Goal: Task Accomplishment & Management: Complete application form

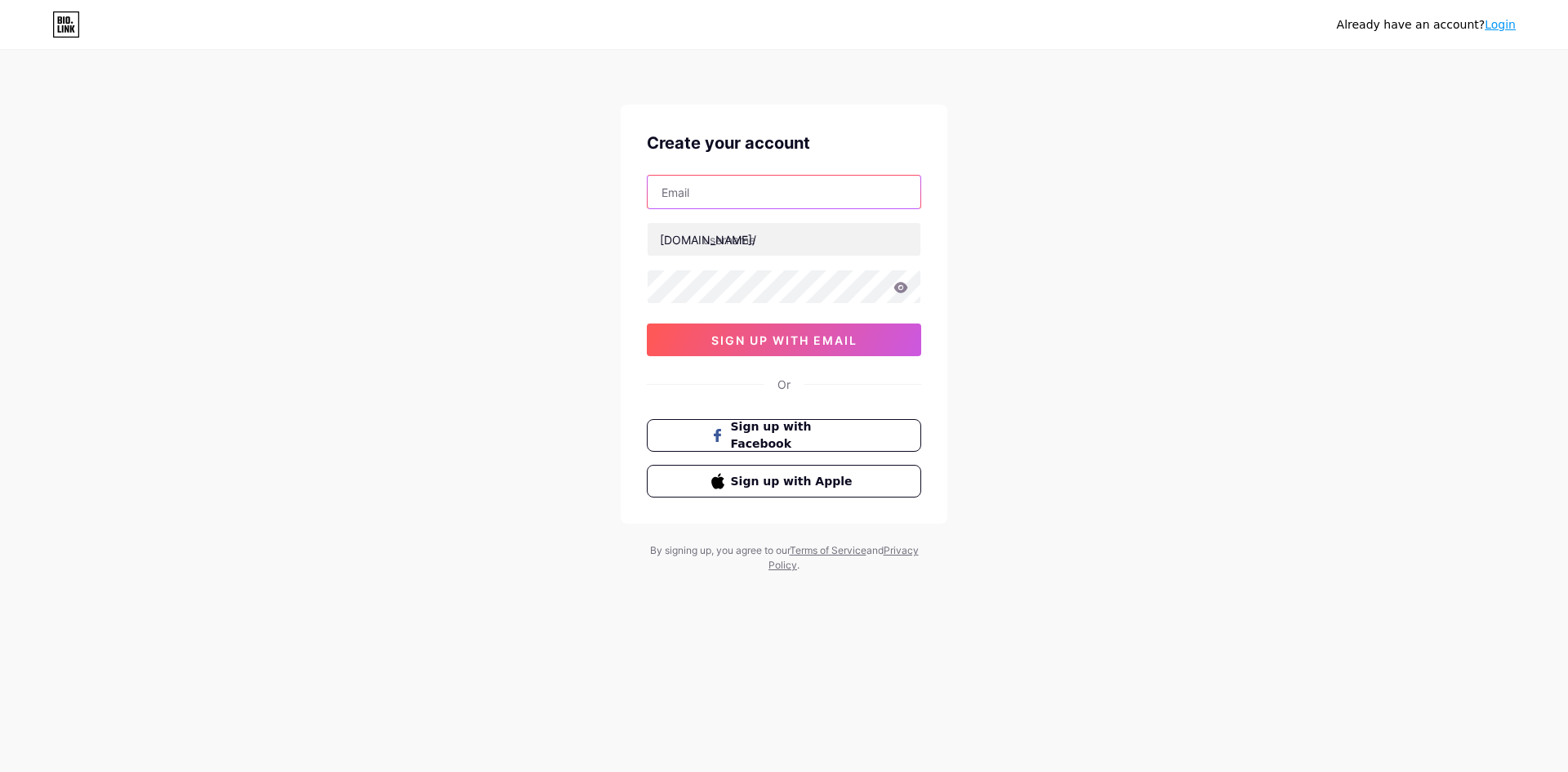
click at [756, 192] on input "text" at bounding box center [784, 192] width 272 height 33
type input "uyen.nguyenthuc@hcmuaf.edu"
click at [780, 242] on input "text" at bounding box center [784, 239] width 272 height 33
type input "uyenuyen"
click at [902, 285] on icon at bounding box center [901, 287] width 15 height 11
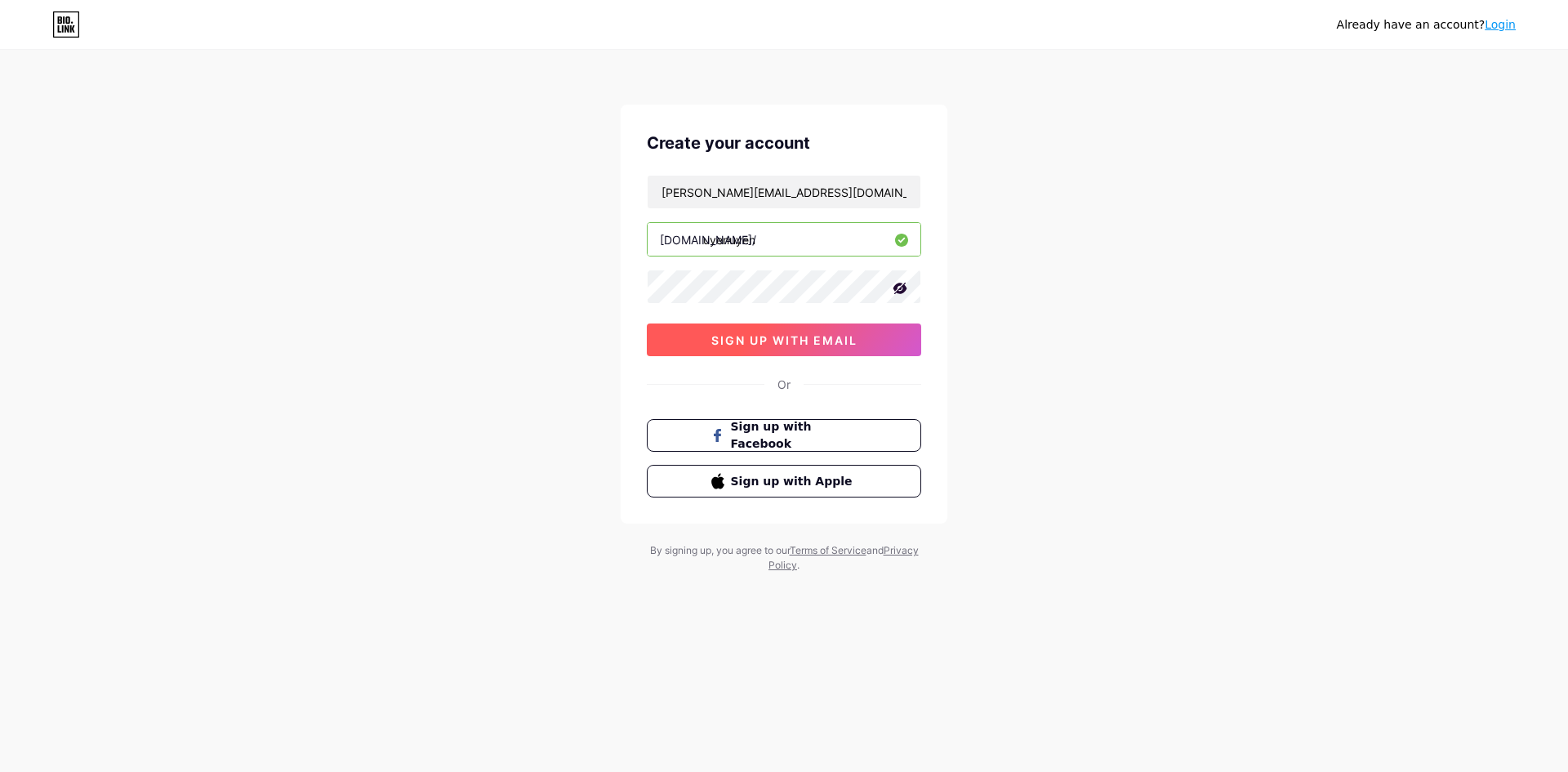
click at [788, 345] on span "sign up with email" at bounding box center [784, 340] width 146 height 14
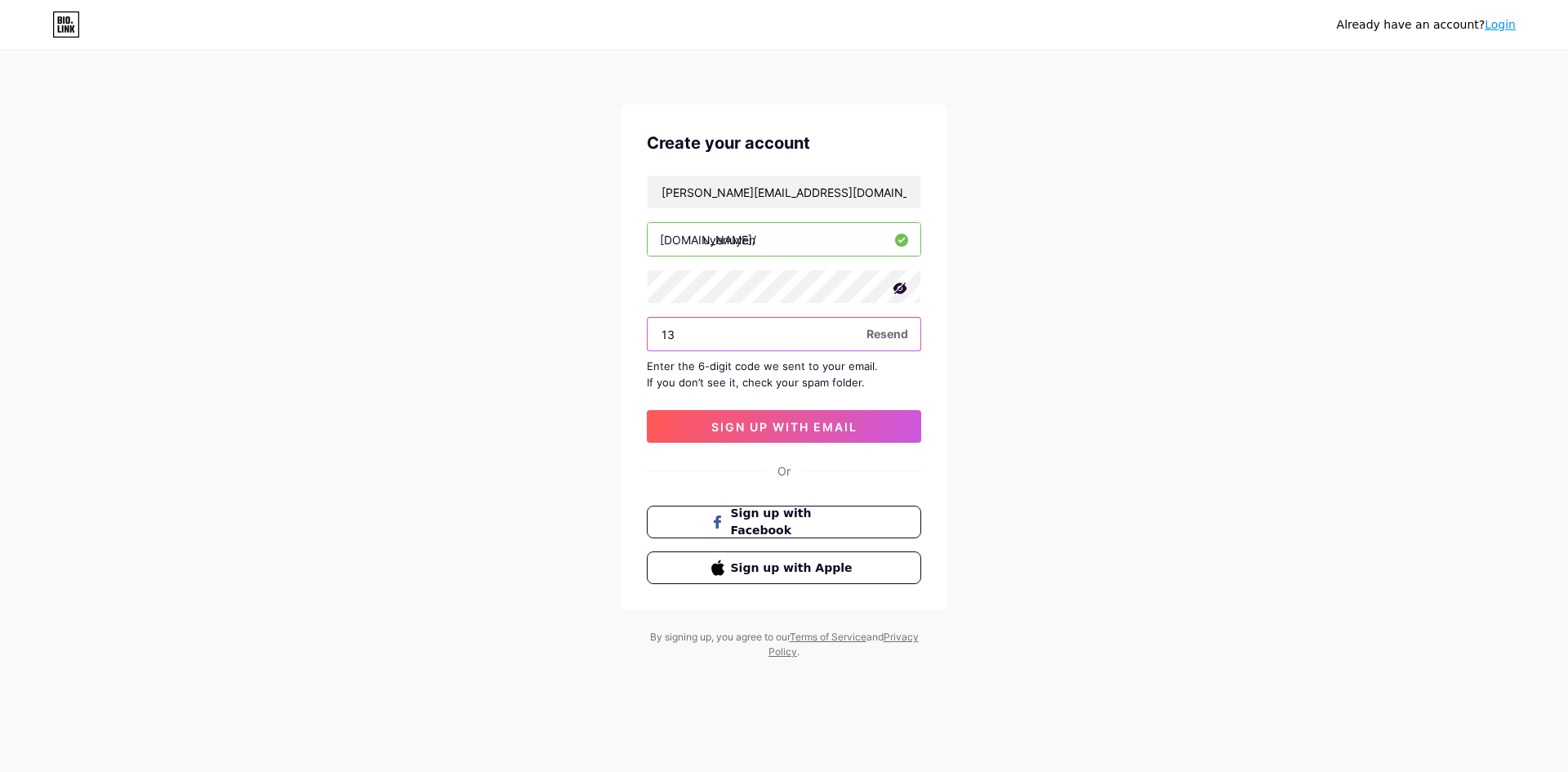
type input "1"
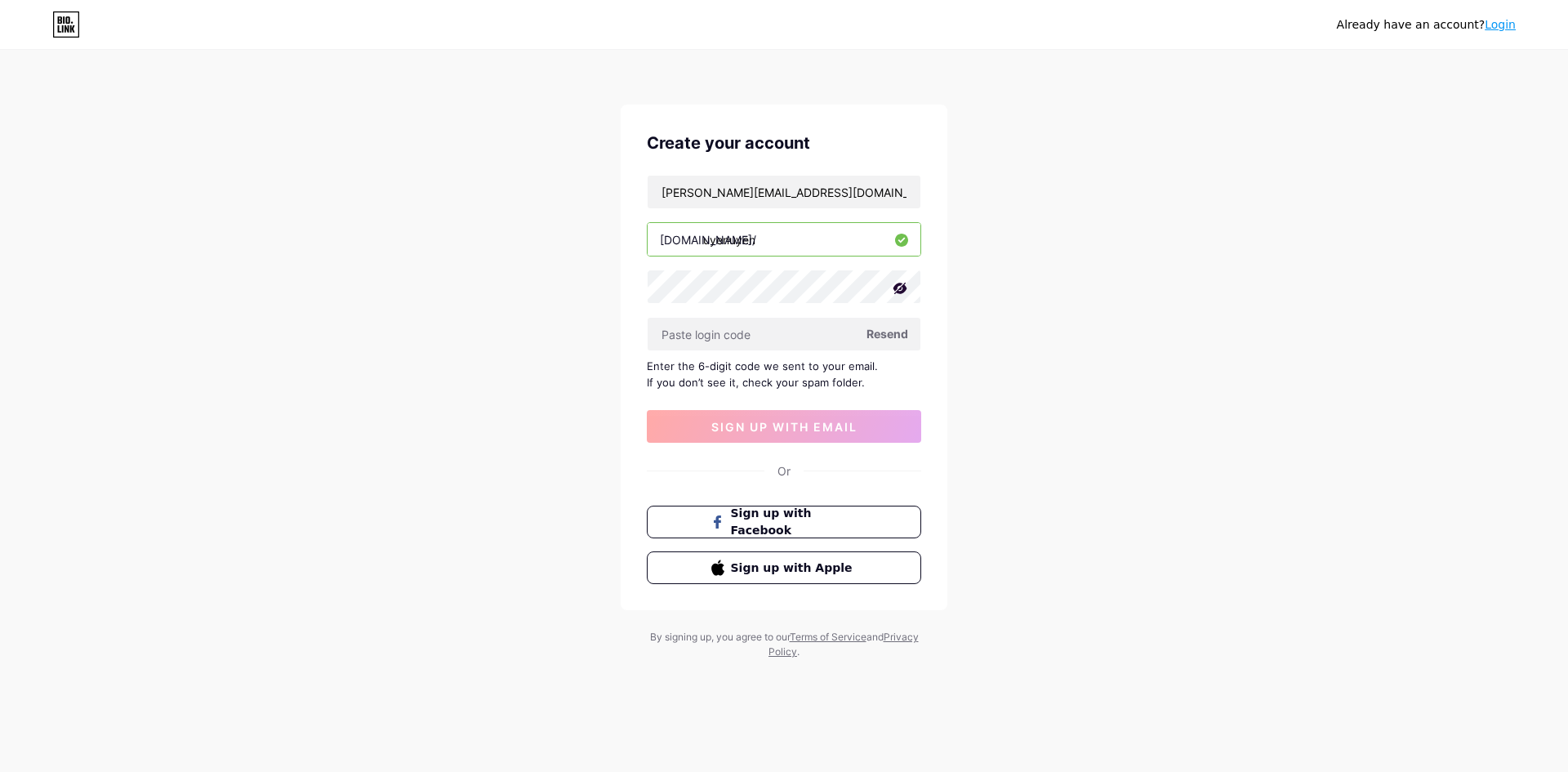
click at [897, 335] on span "Resend" at bounding box center [887, 333] width 41 height 17
click at [813, 338] on input "text" at bounding box center [784, 334] width 272 height 33
click at [848, 194] on input "uyen.nguyenthuc@hcmuaf.edu" at bounding box center [784, 192] width 272 height 33
click at [790, 445] on div "Create your account uyen.nguyenthuc@hcmuaf.edu bio.link/ uyenuyen Resend Enter …" at bounding box center [784, 357] width 327 height 505
click at [812, 425] on span "sign up with email" at bounding box center [784, 426] width 146 height 14
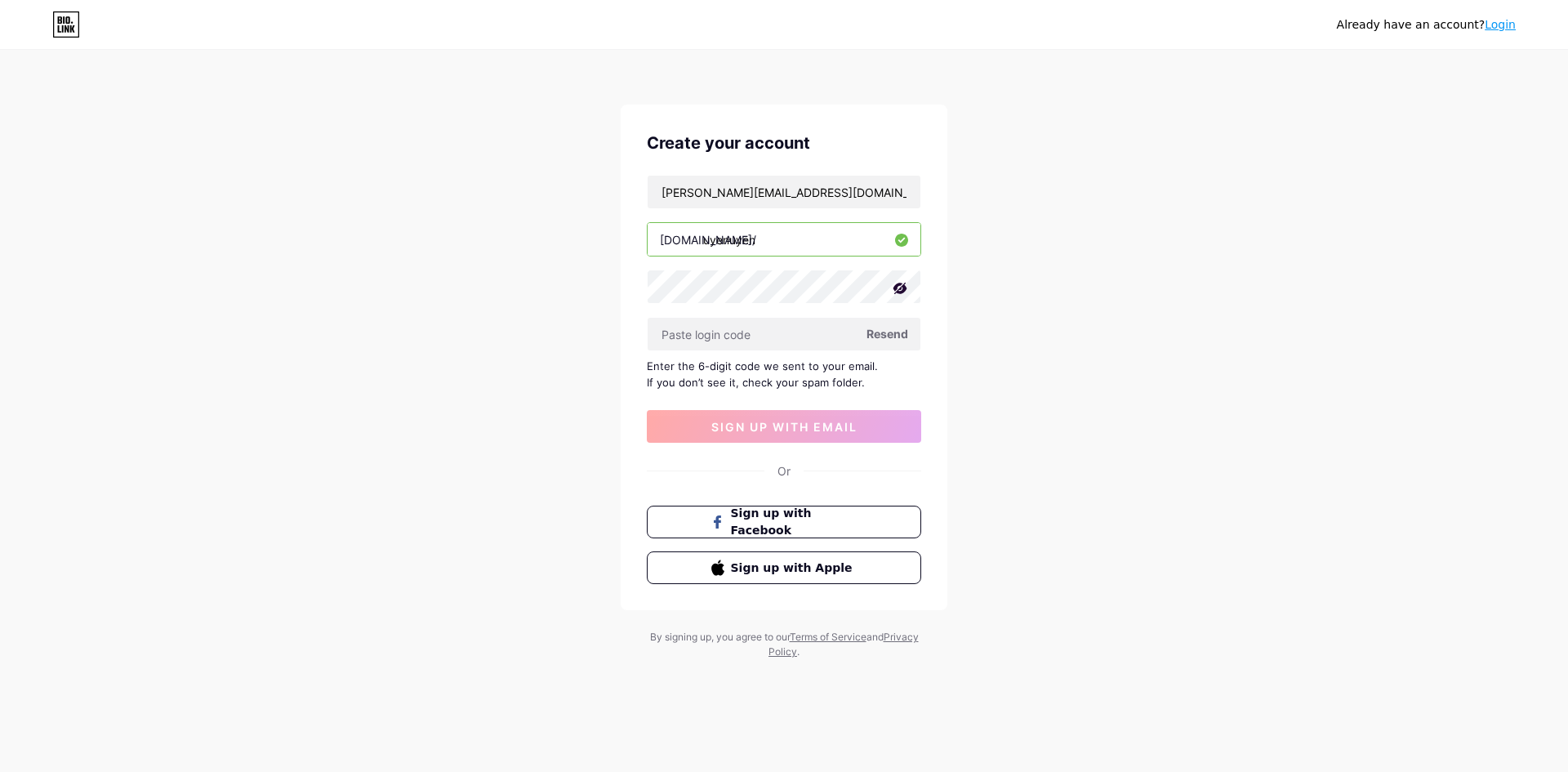
click at [882, 338] on span "Resend" at bounding box center [887, 333] width 41 height 17
click at [802, 250] on input "uyenuyen" at bounding box center [784, 239] width 272 height 33
click at [903, 241] on icon at bounding box center [902, 240] width 7 height 6
click at [764, 249] on input "uyenuyen" at bounding box center [784, 239] width 272 height 33
click at [767, 321] on input "text" at bounding box center [784, 334] width 272 height 33
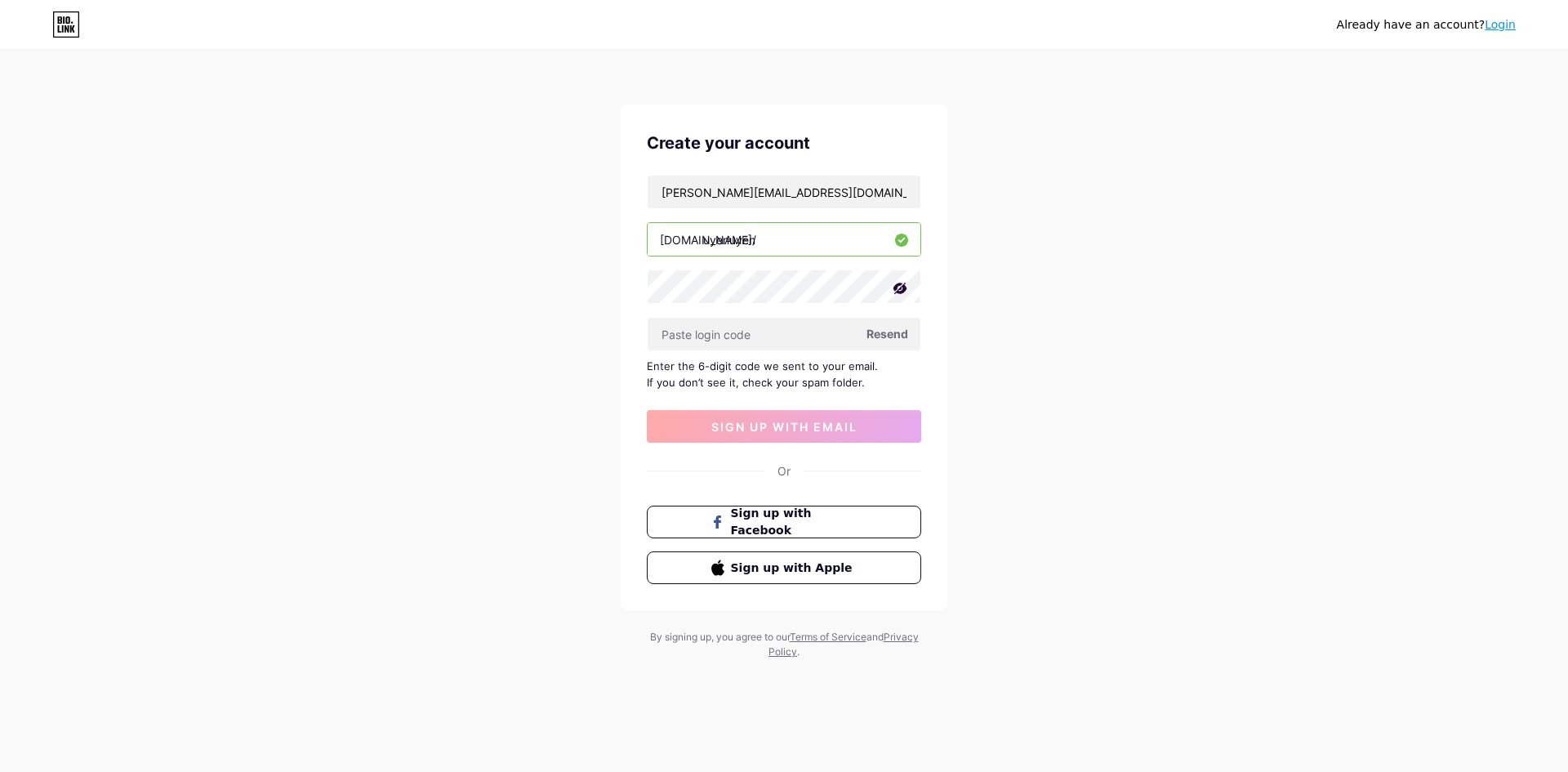
click at [776, 236] on input "uyenuyen" at bounding box center [784, 239] width 272 height 33
drag, startPoint x: 778, startPoint y: 236, endPoint x: 698, endPoint y: 236, distance: 80.0
click at [698, 236] on div "bio.link/ uyenuyen" at bounding box center [784, 238] width 274 height 34
click at [1181, 356] on div "Already have an account? Login Create your account uyen.nguyenthuc@hcmuaf.edu b…" at bounding box center [784, 355] width 1568 height 711
click at [759, 336] on input "text" at bounding box center [784, 334] width 272 height 33
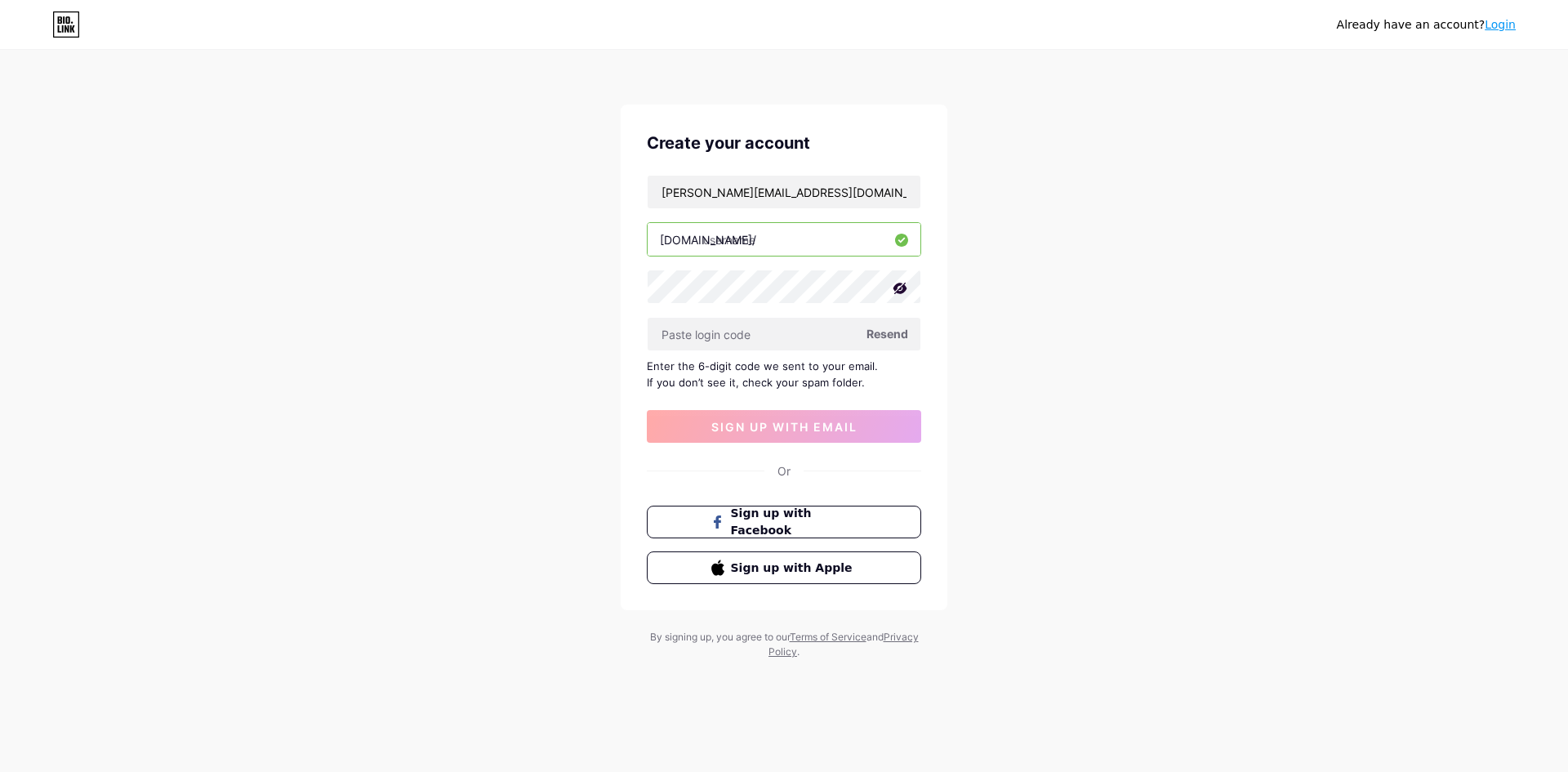
click at [884, 332] on span "Resend" at bounding box center [887, 333] width 41 height 17
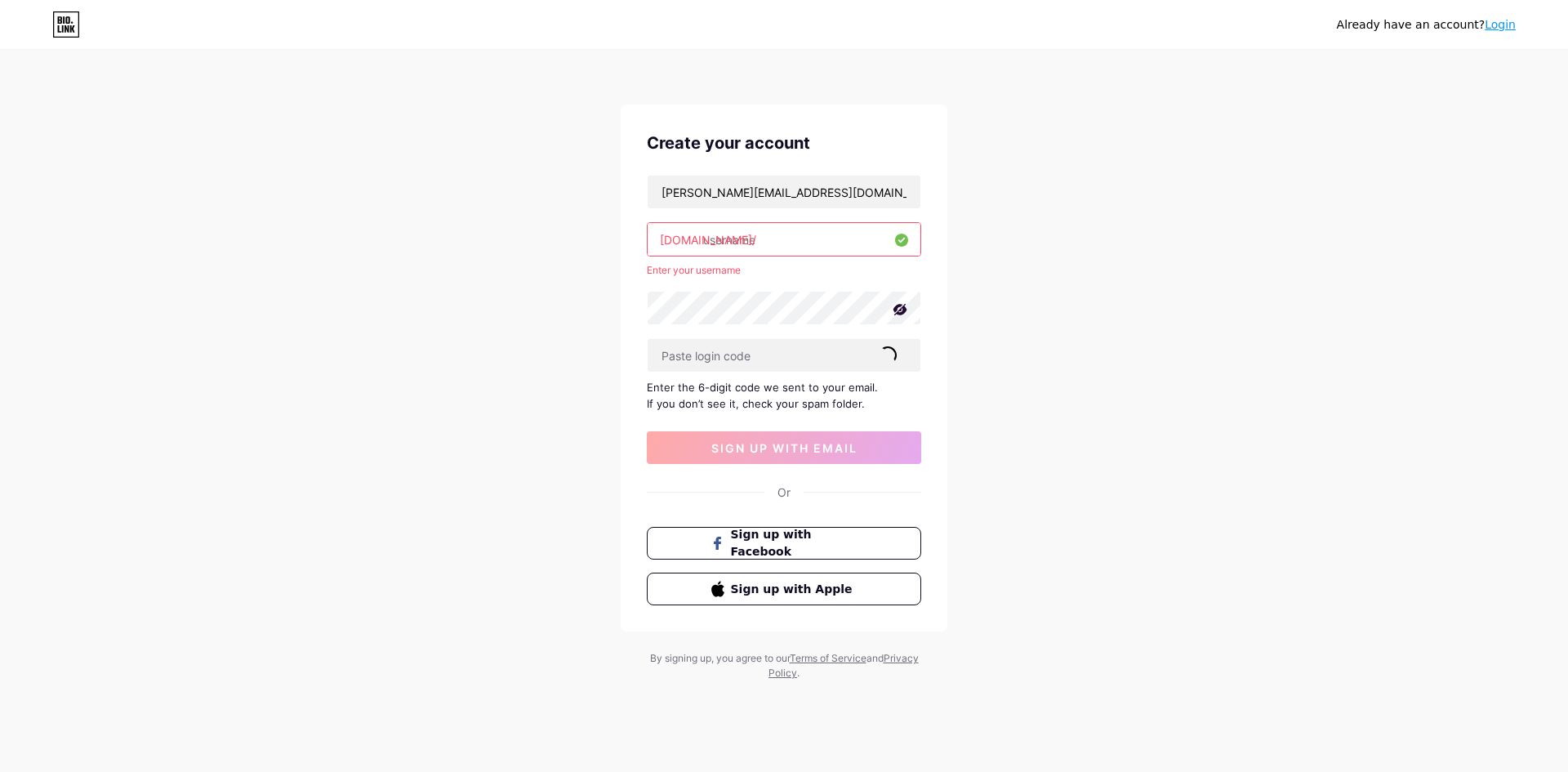
click at [730, 239] on input "text" at bounding box center [784, 239] width 272 height 33
click at [865, 546] on button "Sign up with Facebook" at bounding box center [783, 543] width 279 height 33
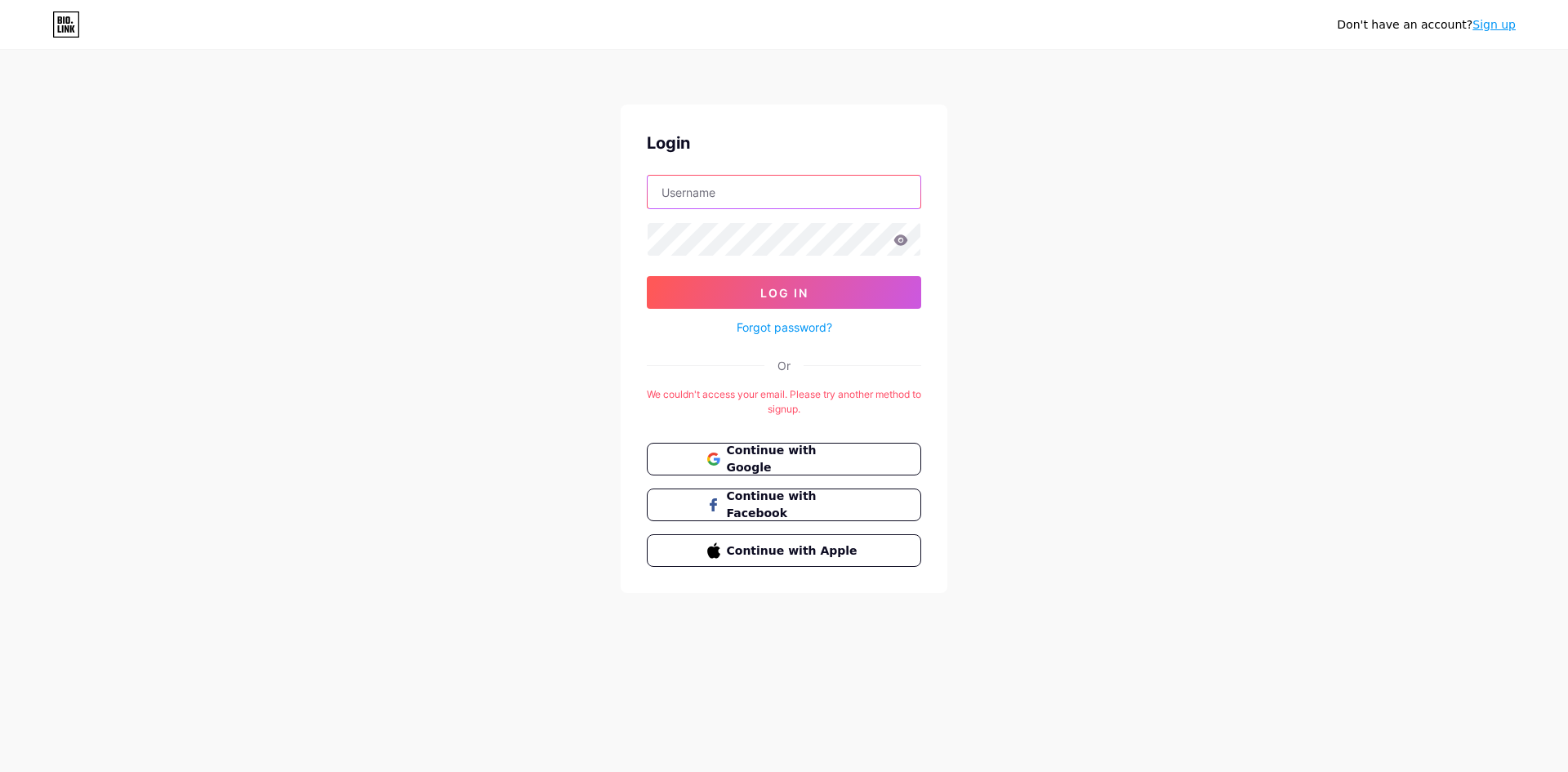
click at [816, 191] on input "text" at bounding box center [784, 192] width 272 height 33
type input "0948481039"
click at [900, 244] on icon at bounding box center [901, 240] width 14 height 11
click at [577, 246] on div "Don't have an account? Sign up Login 0948481039 Log In Forgot password? Or We c…" at bounding box center [784, 322] width 1568 height 645
click at [771, 289] on span "Log In" at bounding box center [784, 293] width 48 height 14
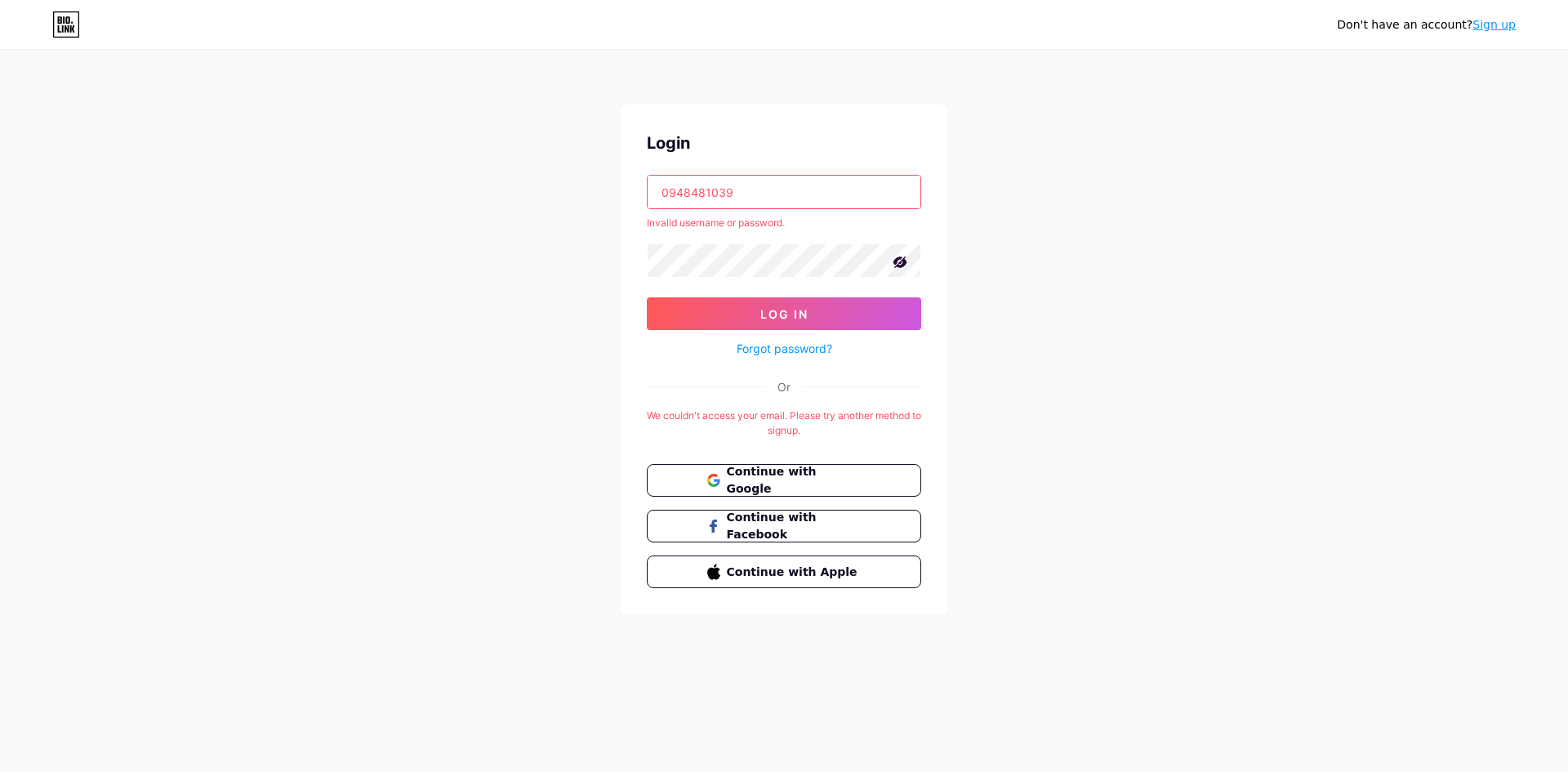
click at [900, 263] on icon at bounding box center [900, 262] width 14 height 11
click at [900, 260] on icon at bounding box center [901, 261] width 15 height 11
click at [813, 483] on span "Continue with Google" at bounding box center [793, 480] width 136 height 35
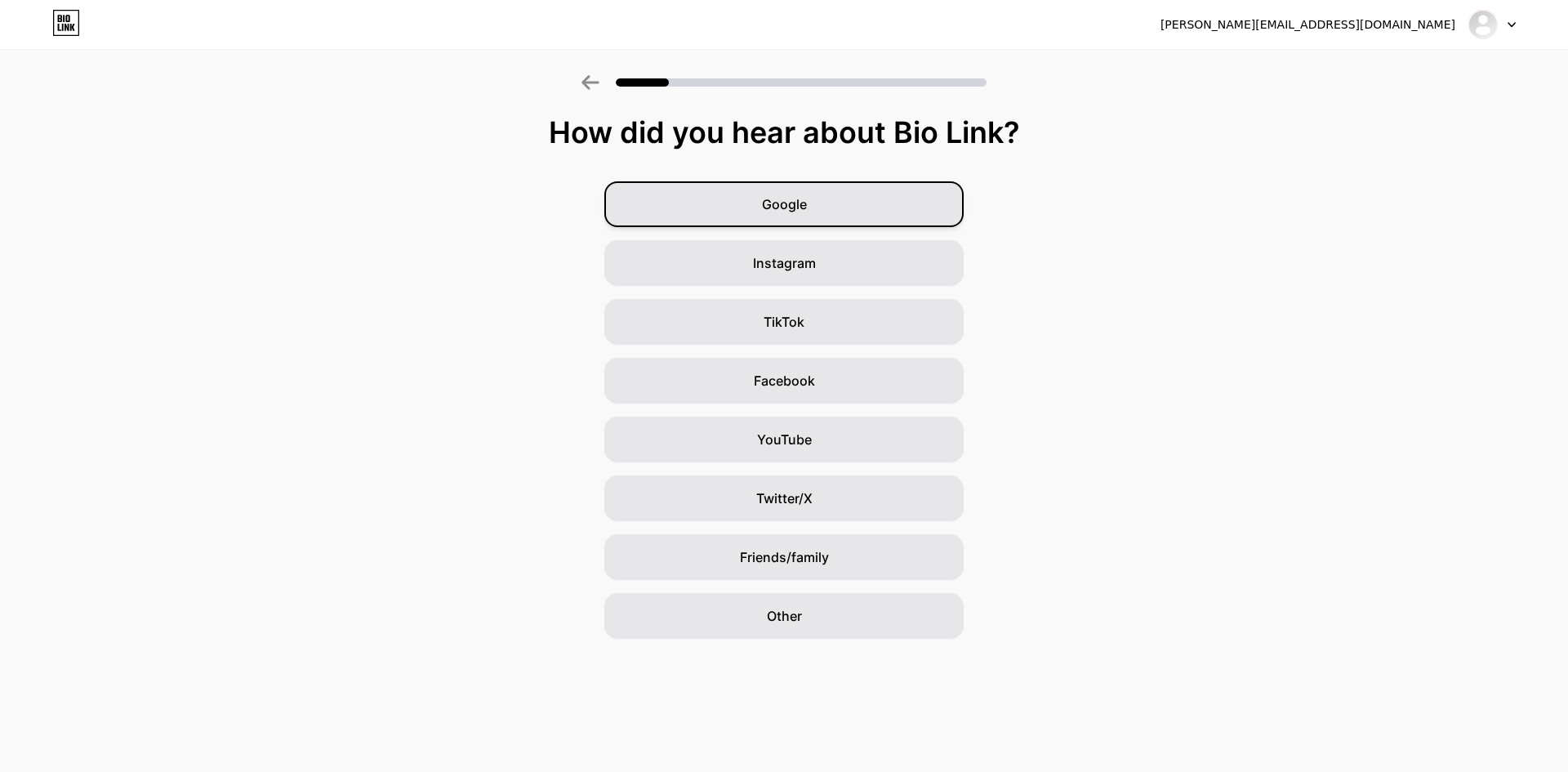
click at [900, 210] on div "Google" at bounding box center [784, 204] width 360 height 46
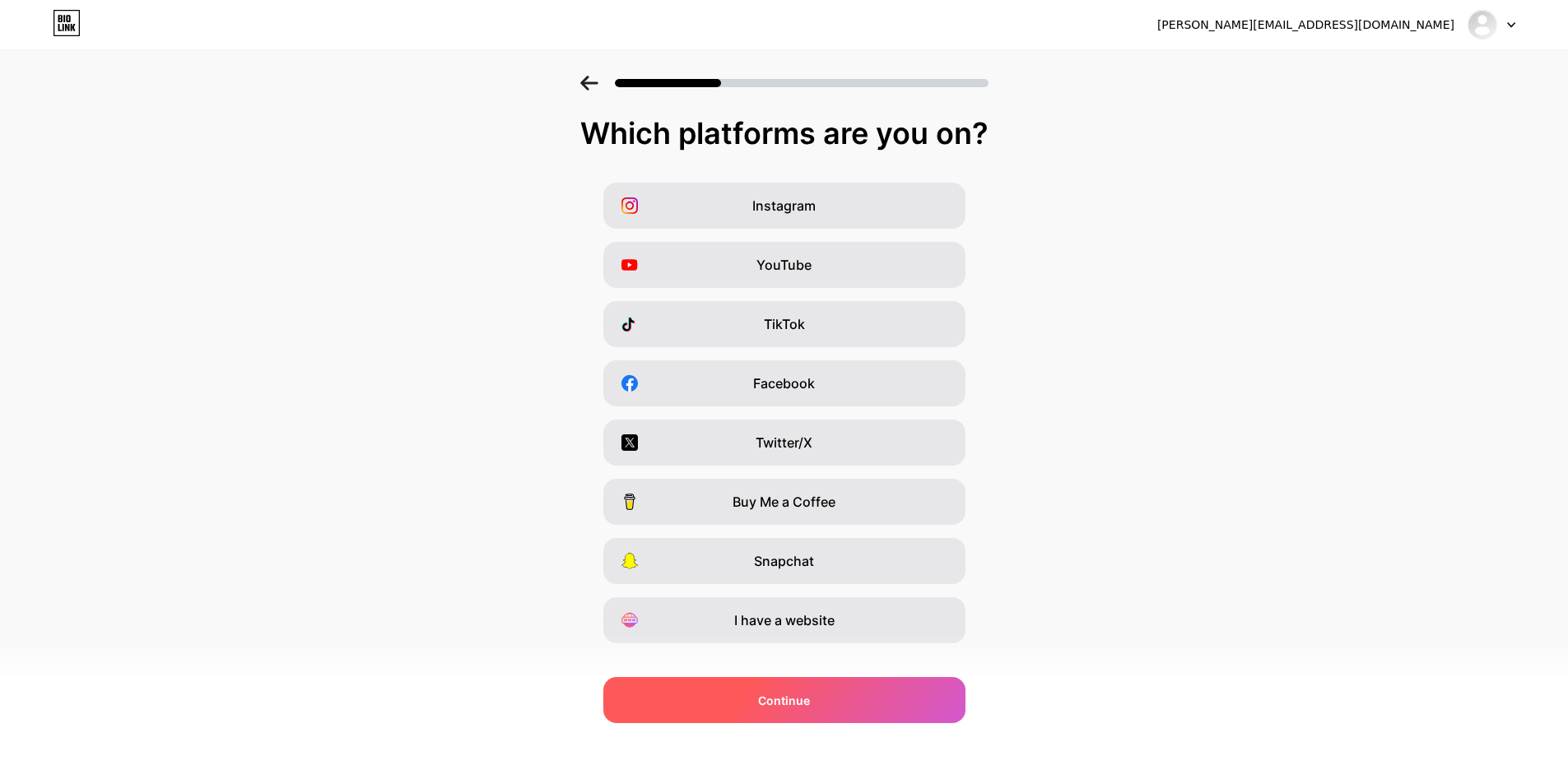
click at [819, 704] on div "Continue" at bounding box center [784, 700] width 363 height 46
click at [793, 706] on span "Continue" at bounding box center [784, 700] width 52 height 18
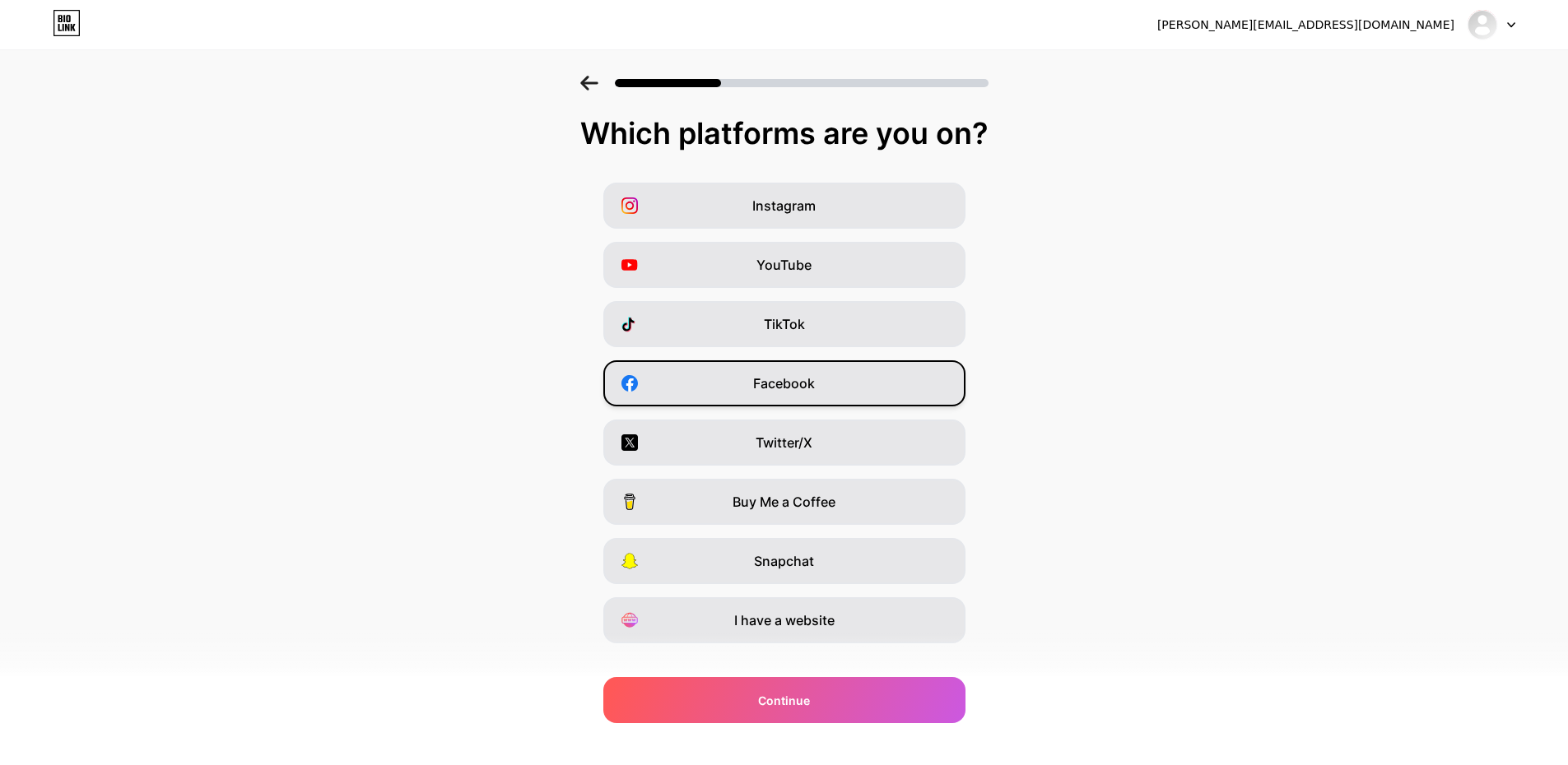
click at [839, 389] on div "Facebook" at bounding box center [784, 384] width 363 height 46
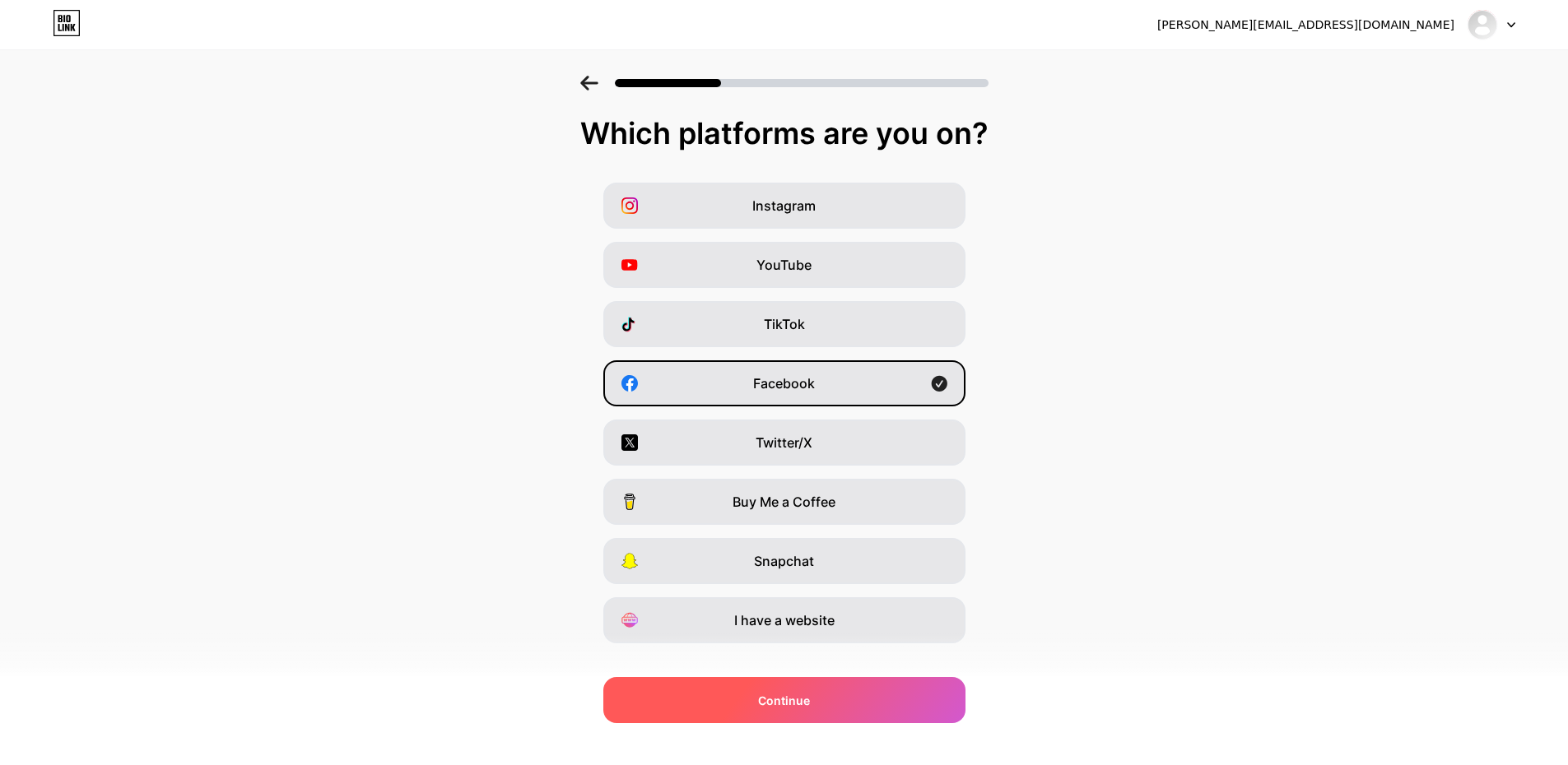
click at [806, 690] on div "Continue" at bounding box center [784, 700] width 363 height 46
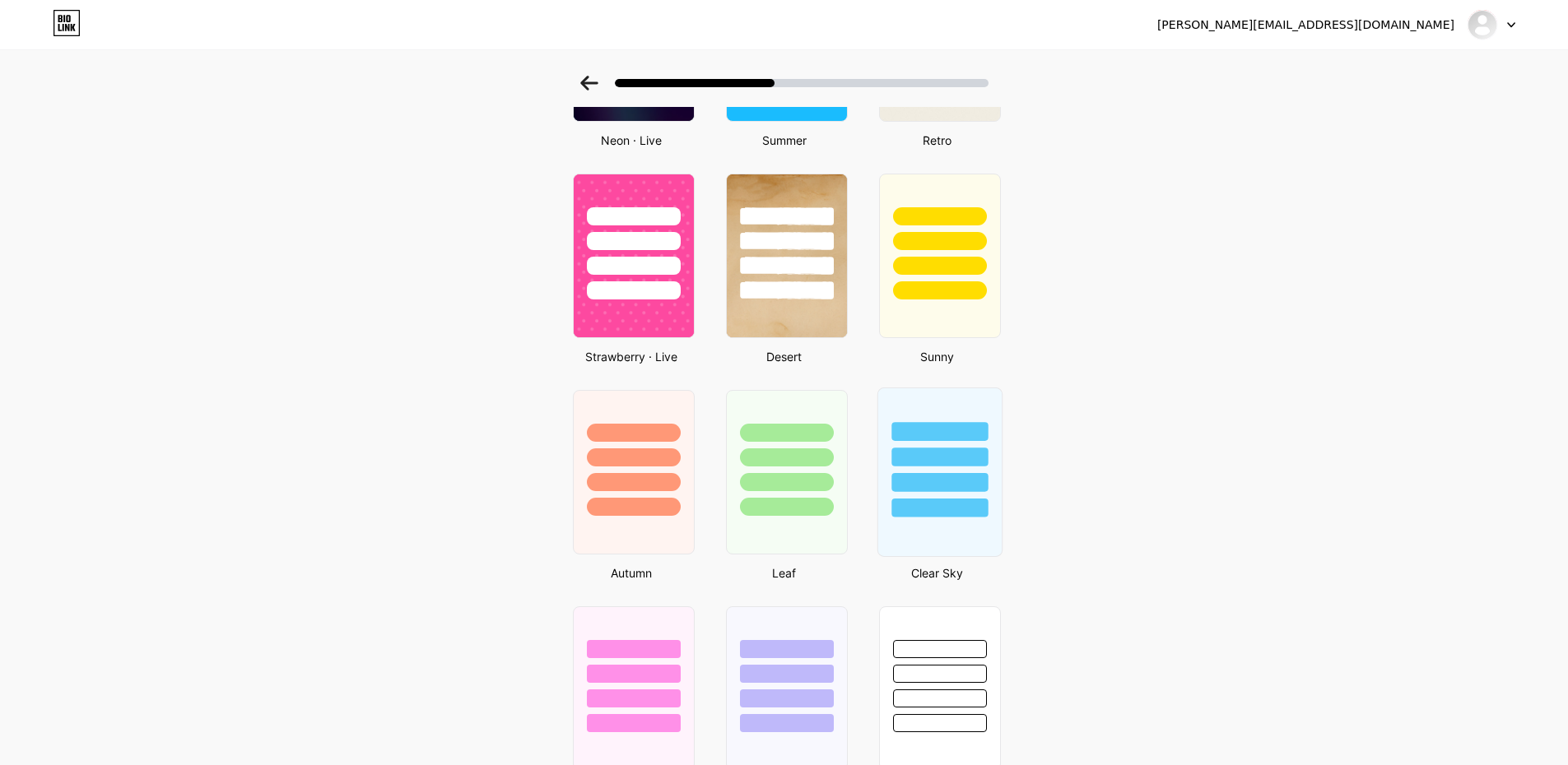
scroll to position [866, 0]
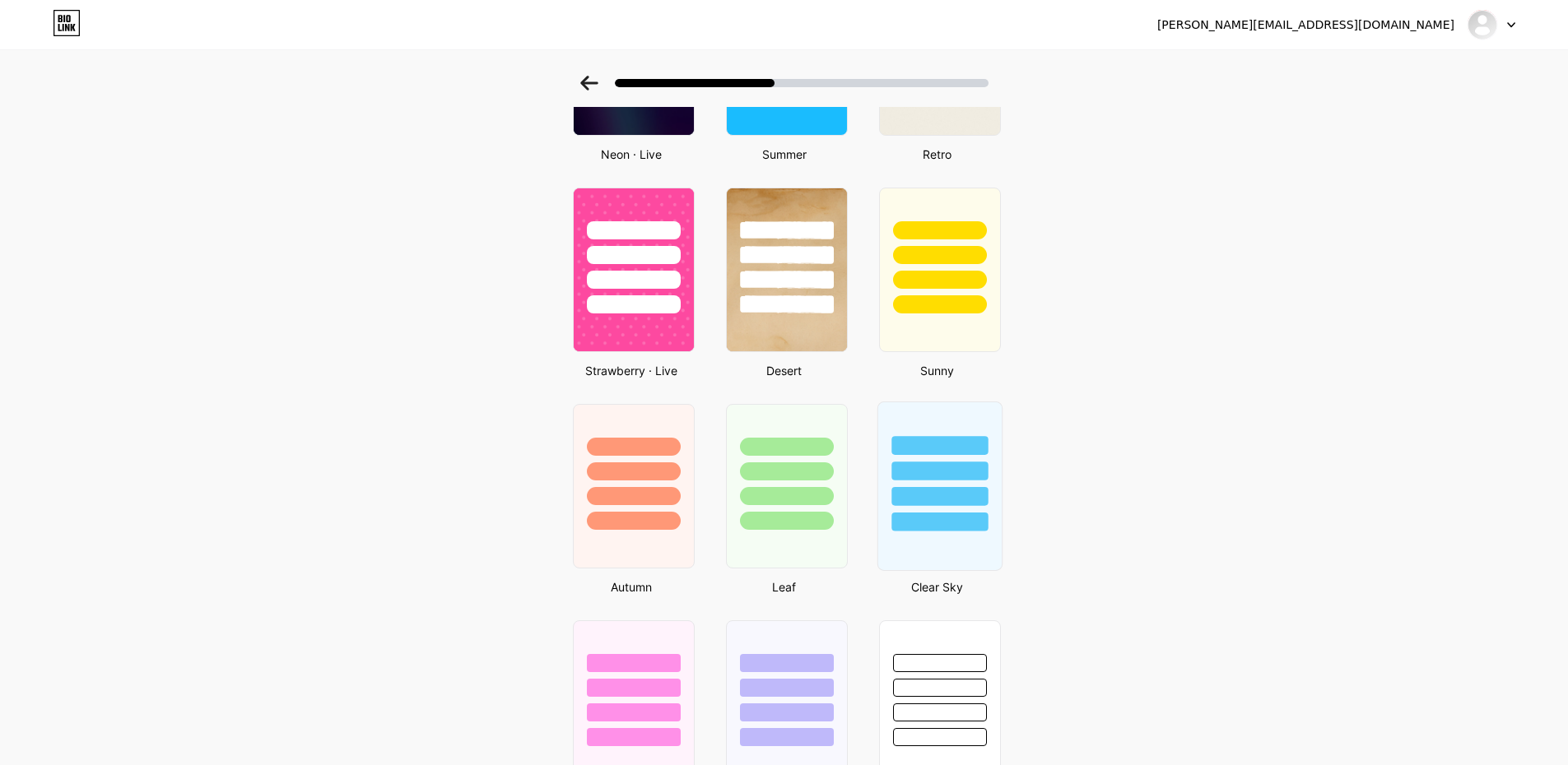
click at [971, 424] on div at bounding box center [938, 466] width 123 height 129
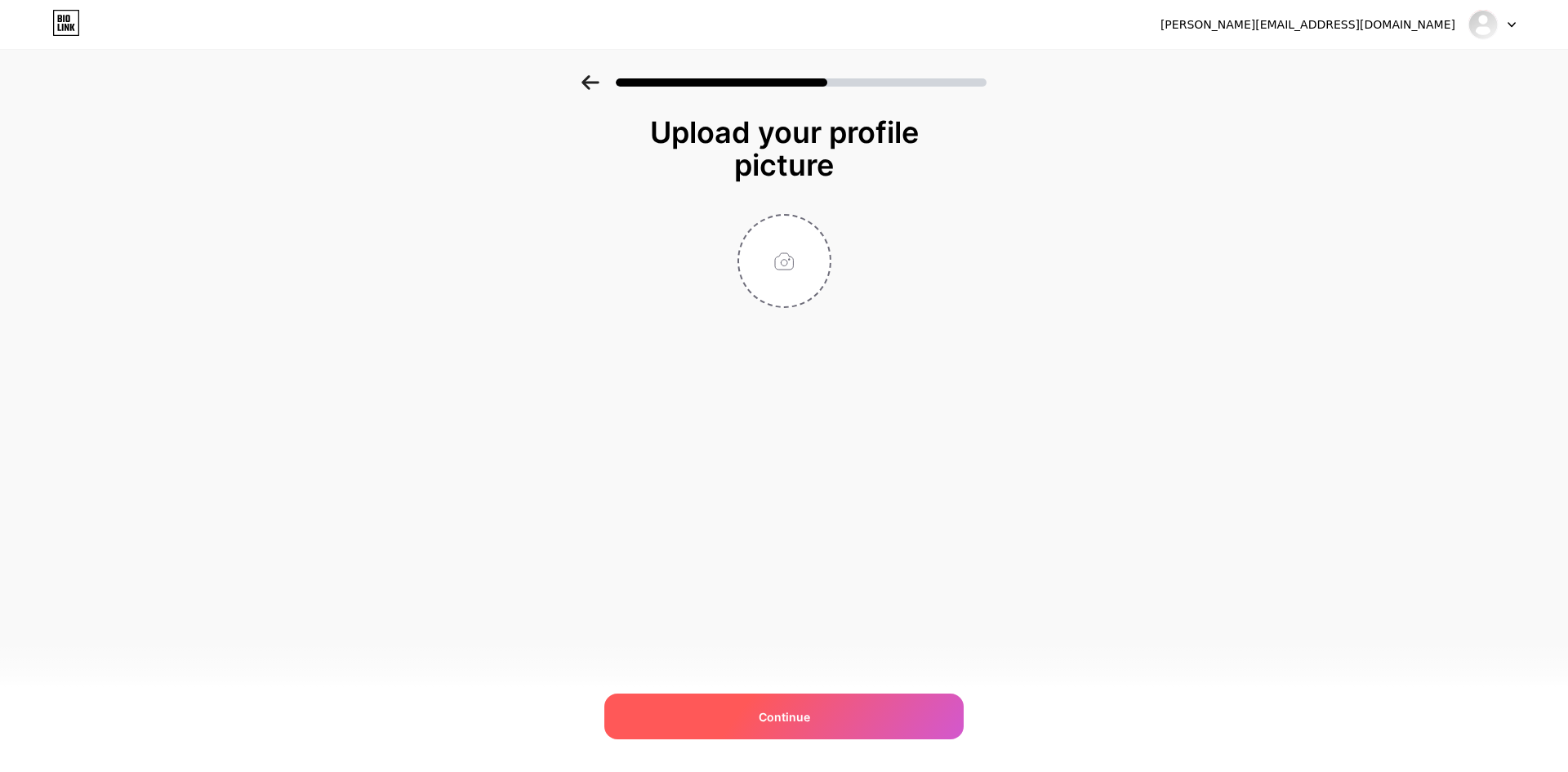
click at [801, 712] on span "Continue" at bounding box center [785, 716] width 52 height 17
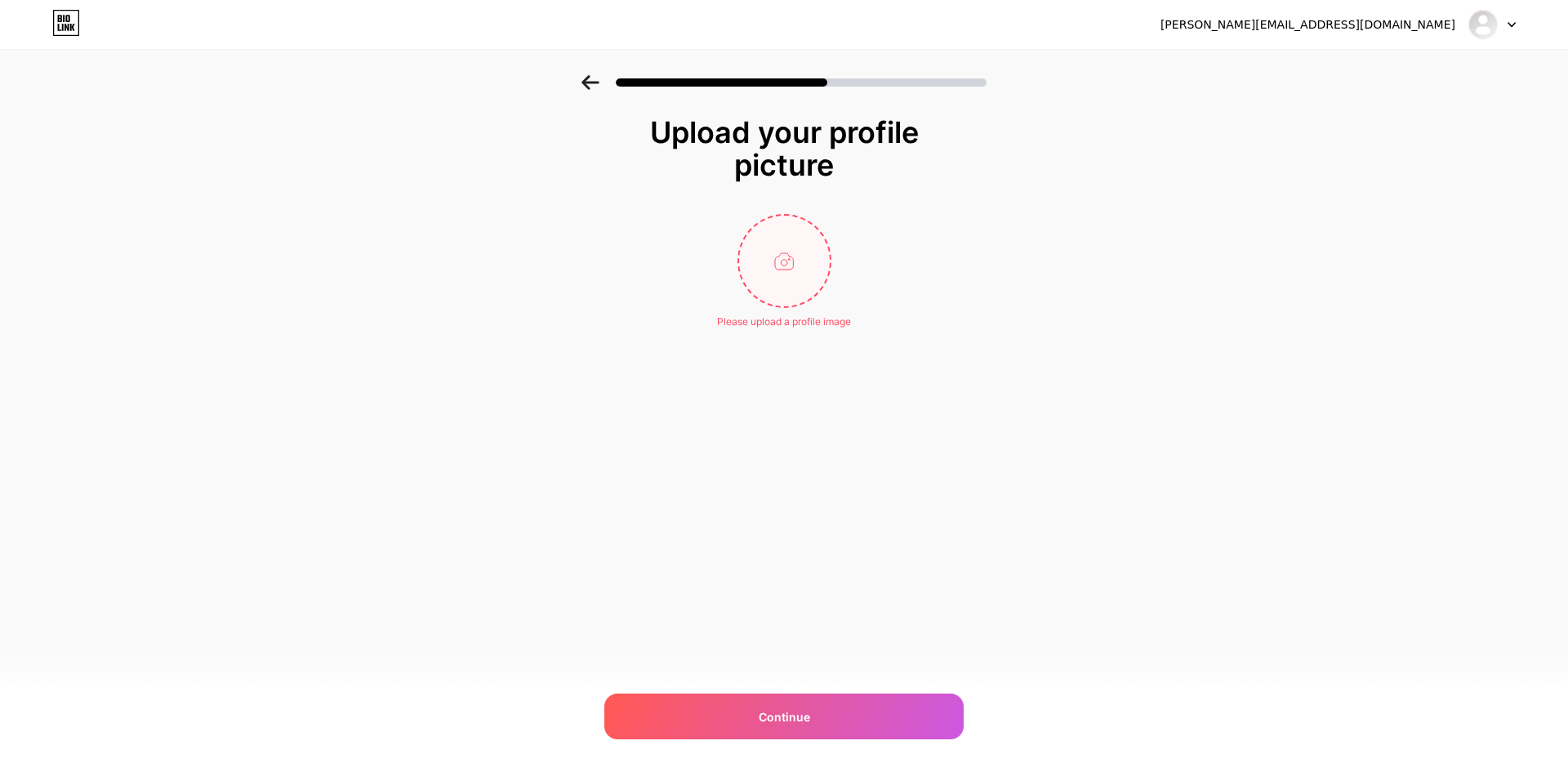
click at [784, 271] on input "file" at bounding box center [784, 260] width 91 height 91
type input "C:\fakepath\IMG_0749.jpg"
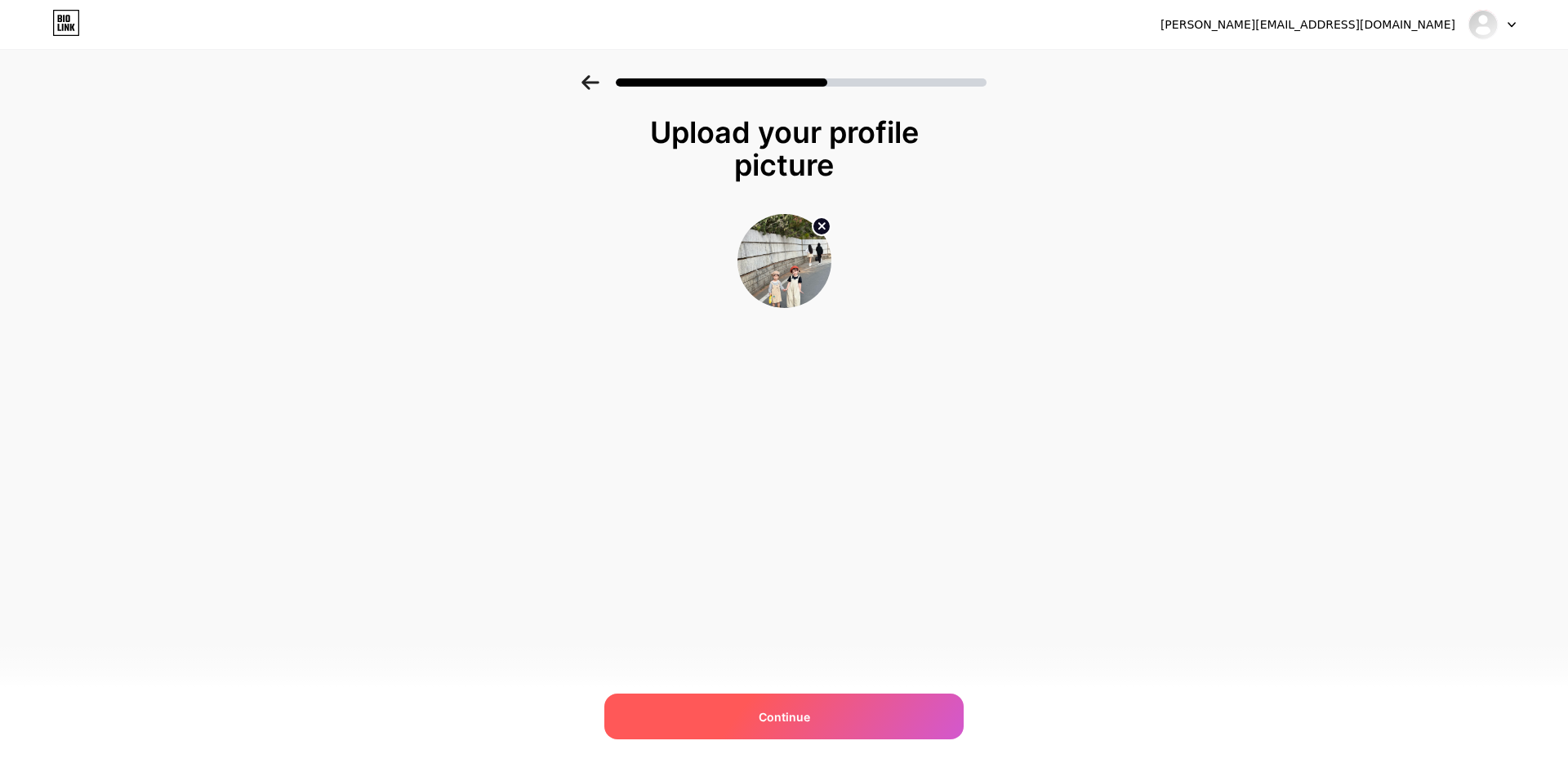
click at [824, 714] on div "Continue" at bounding box center [784, 717] width 360 height 46
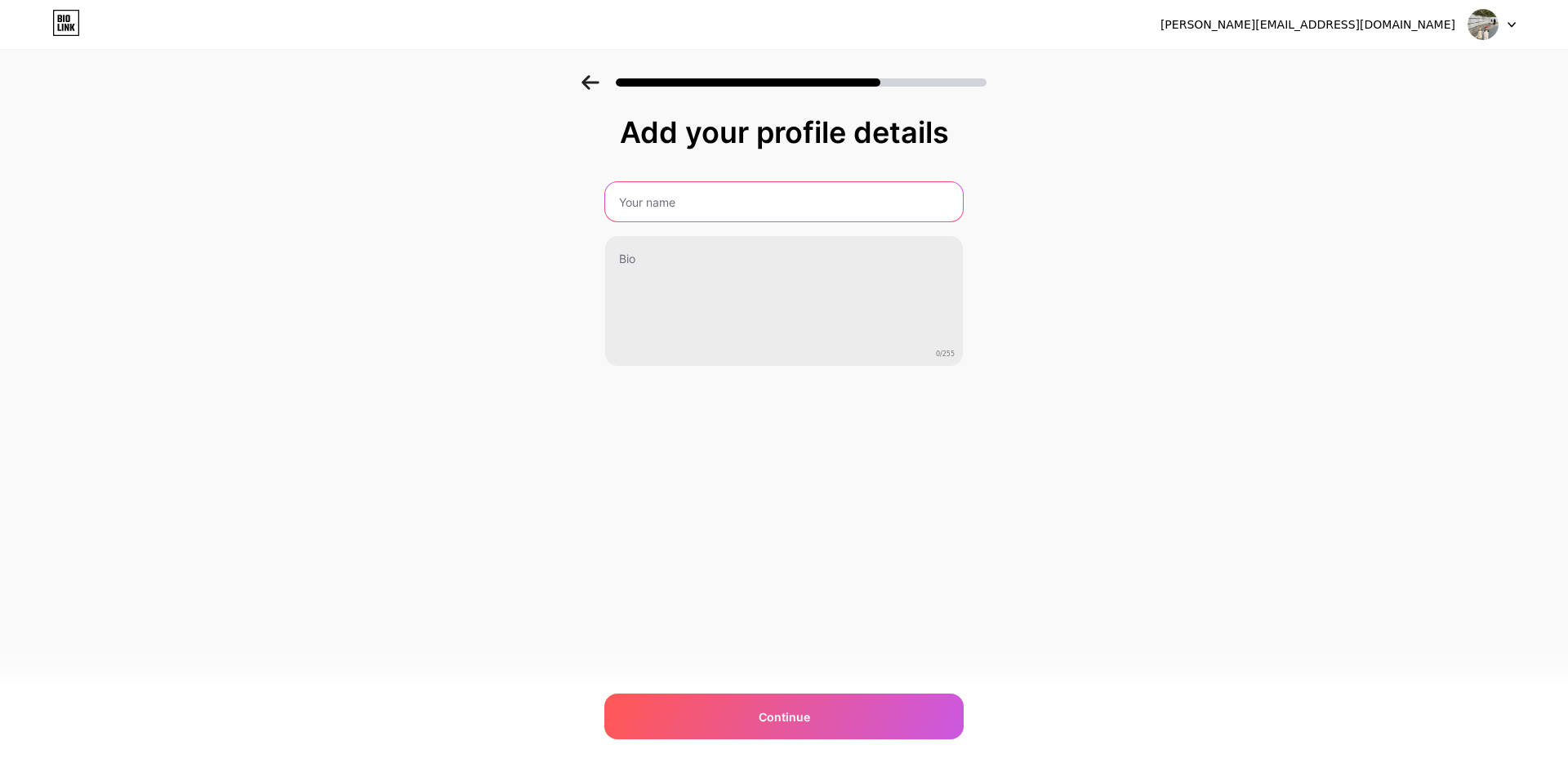
click at [741, 200] on input "text" at bounding box center [784, 202] width 358 height 40
type input "[PERSON_NAME]"
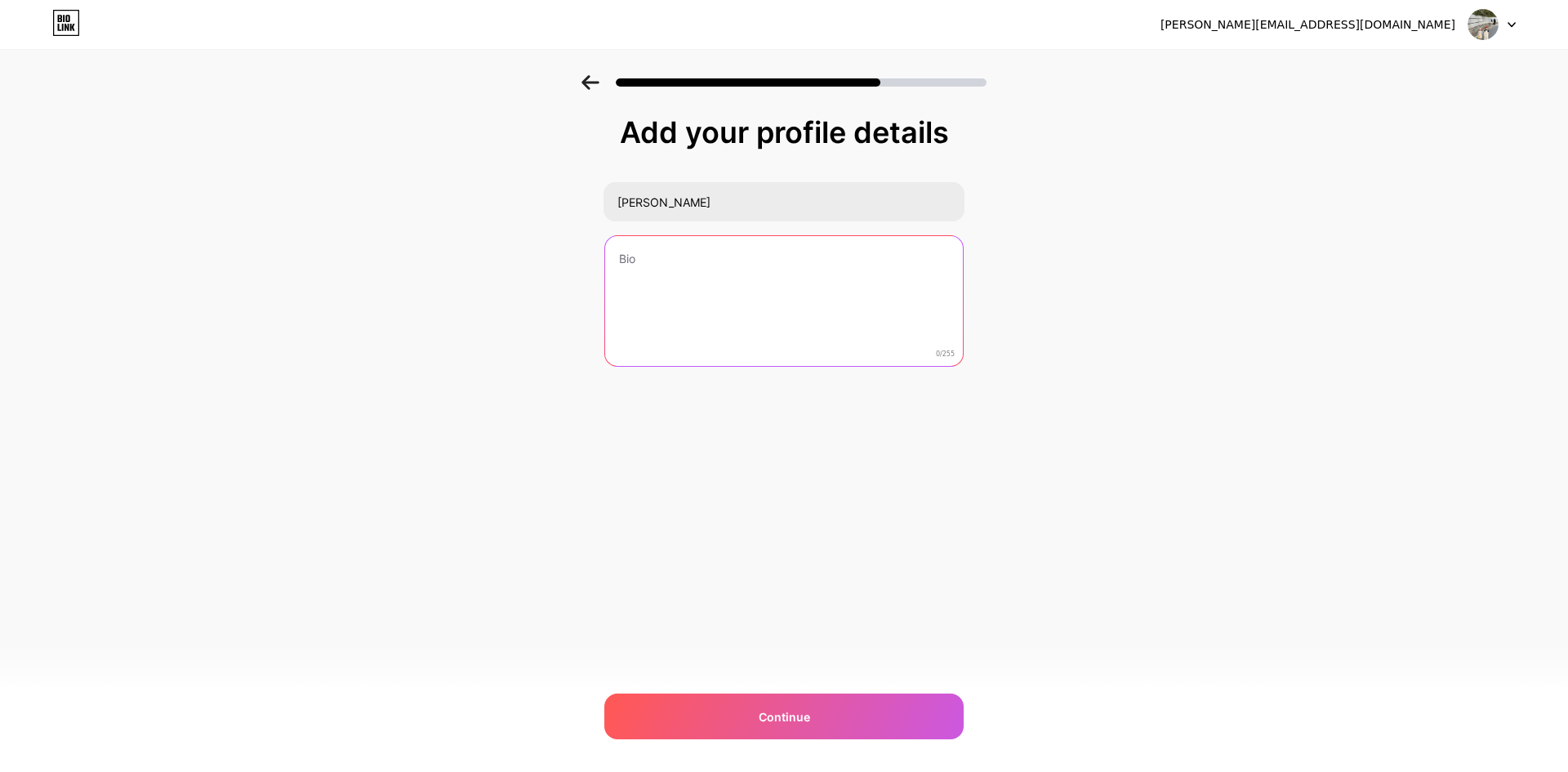
click at [807, 272] on textarea at bounding box center [784, 301] width 358 height 132
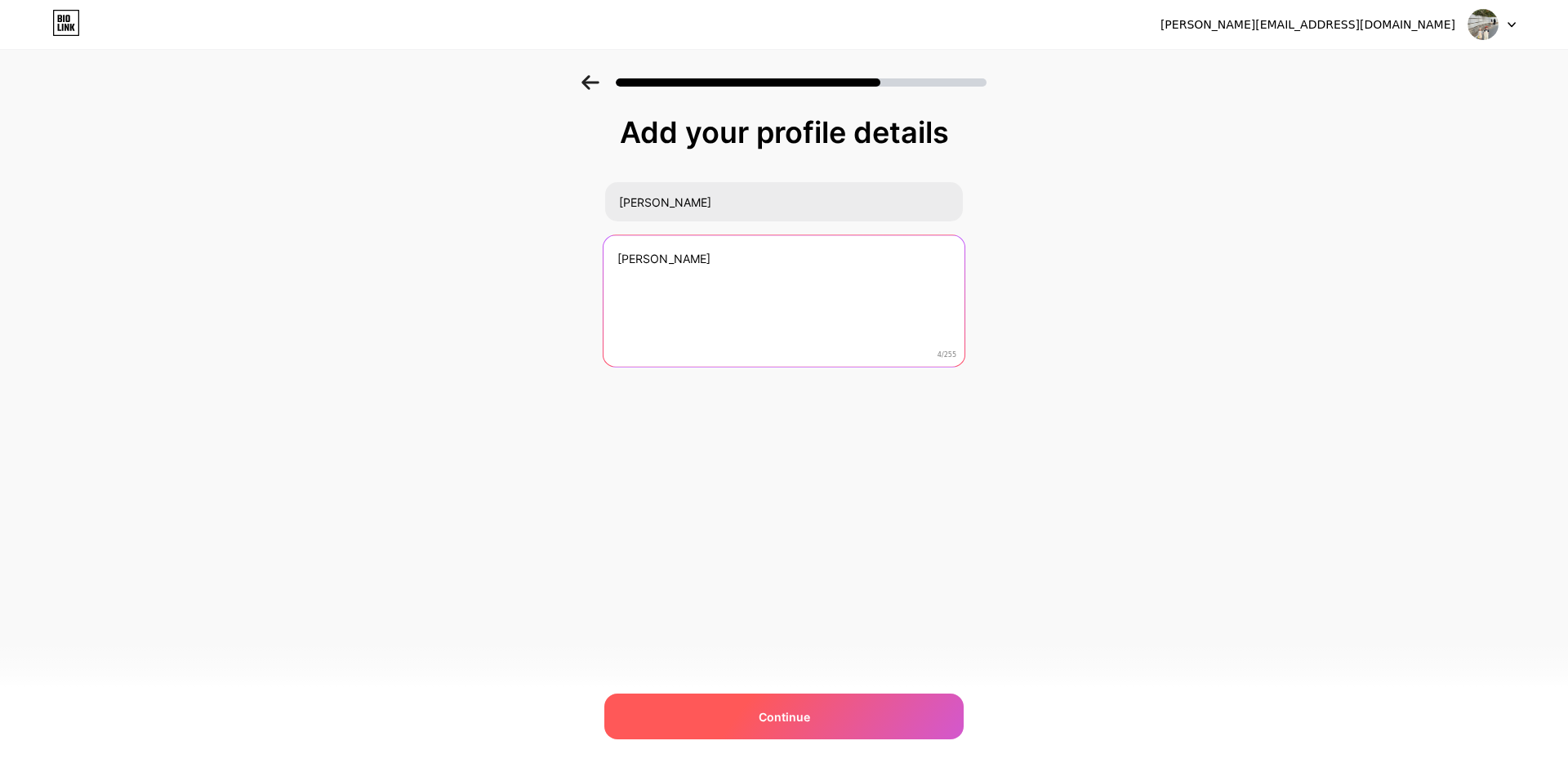
type textarea "[PERSON_NAME]"
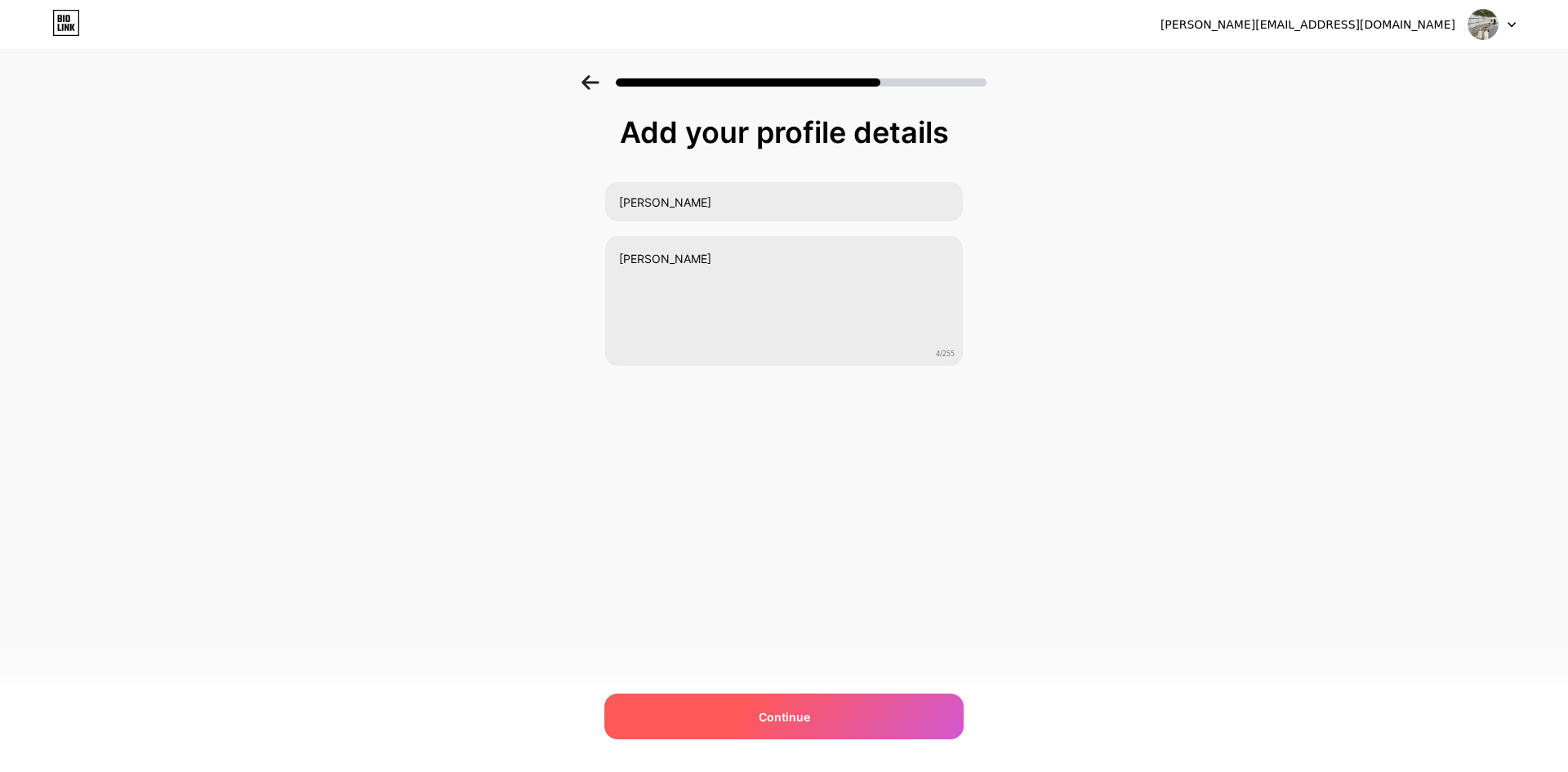
click at [782, 718] on span "Continue" at bounding box center [785, 716] width 52 height 17
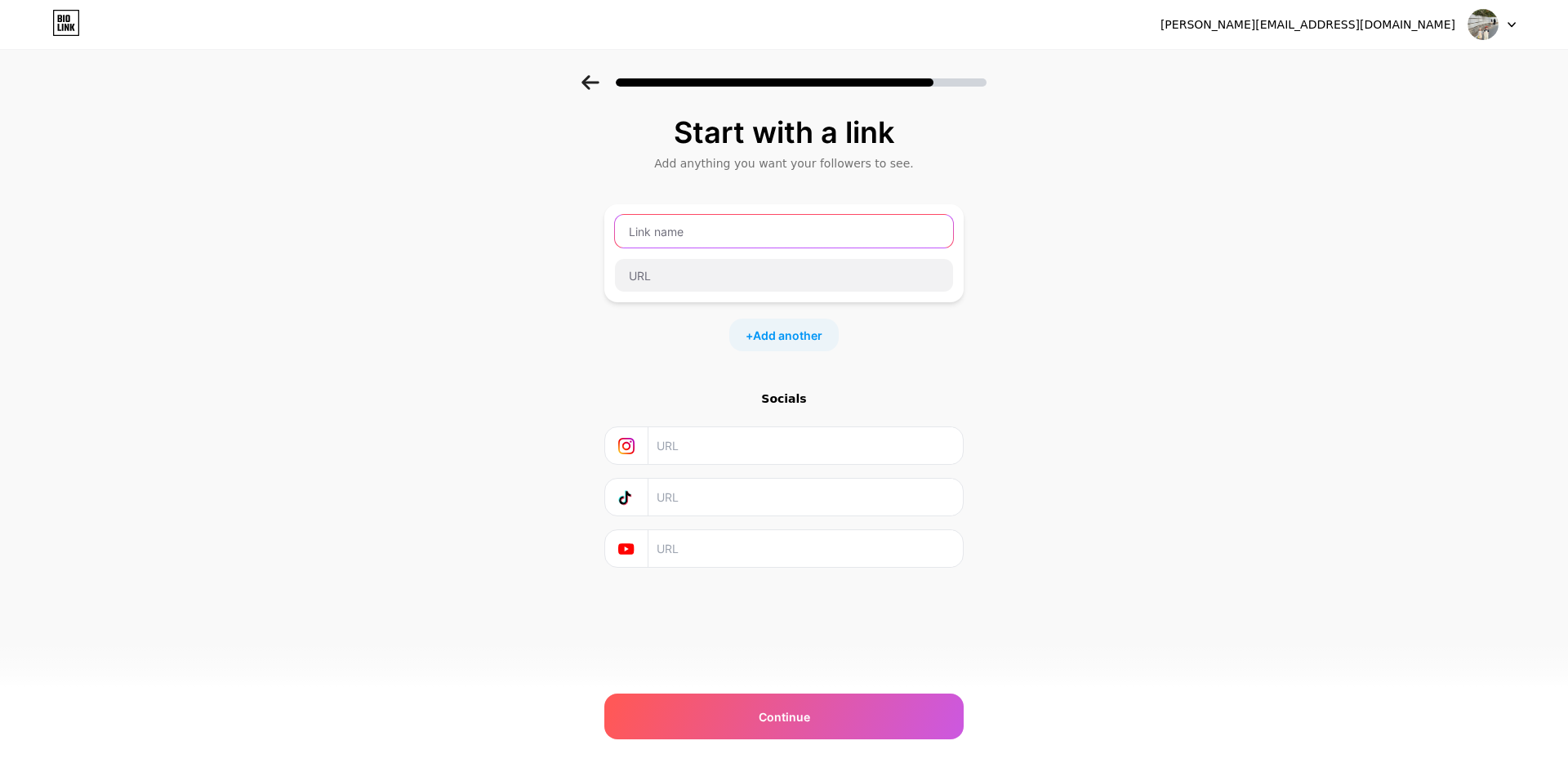
click at [737, 236] on input "text" at bounding box center [783, 231] width 338 height 33
type input "[PERSON_NAME]"
click at [707, 277] on input "text" at bounding box center [783, 275] width 338 height 33
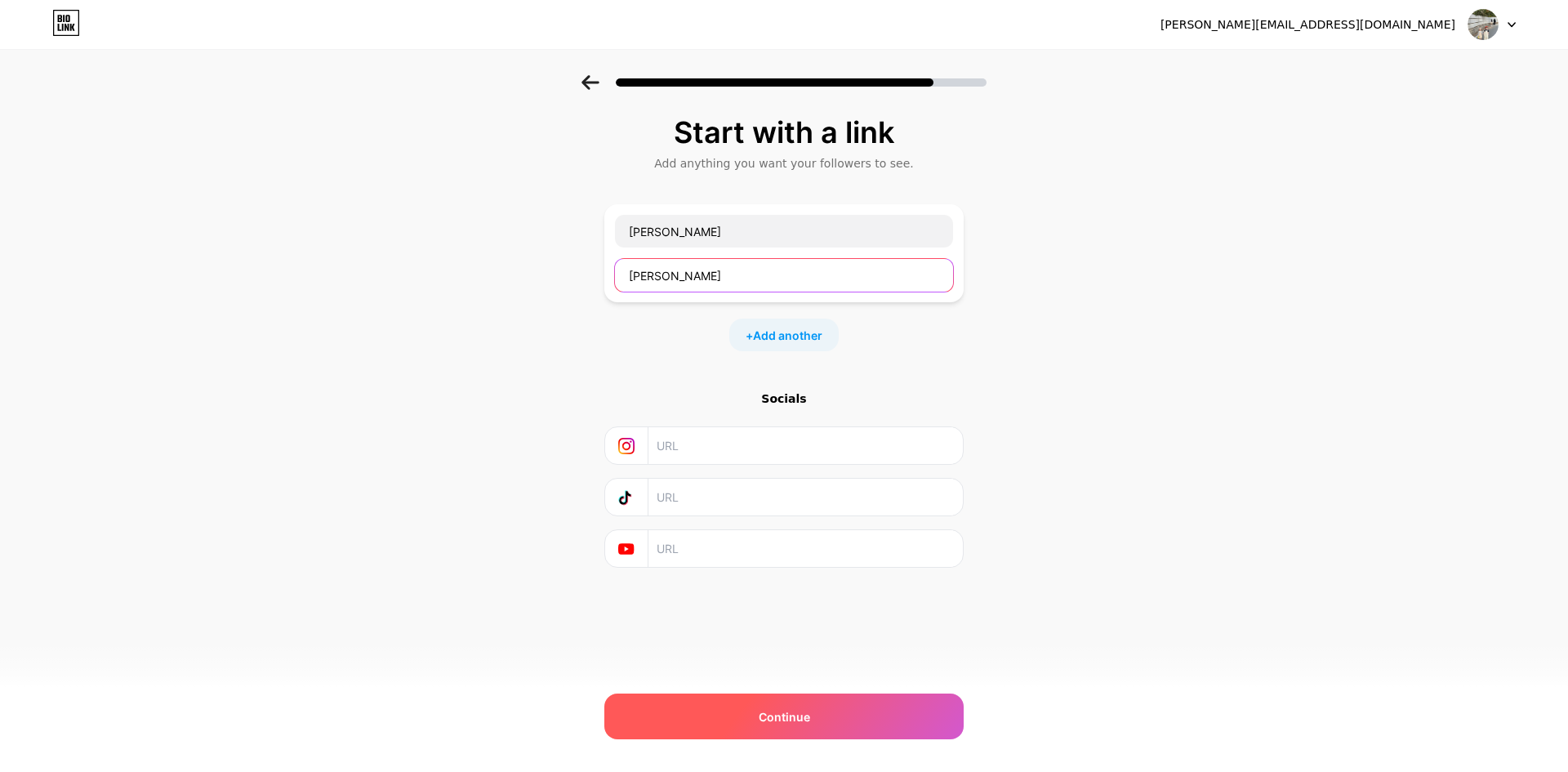
type input "[PERSON_NAME]"
click at [791, 709] on span "Continue" at bounding box center [785, 716] width 52 height 17
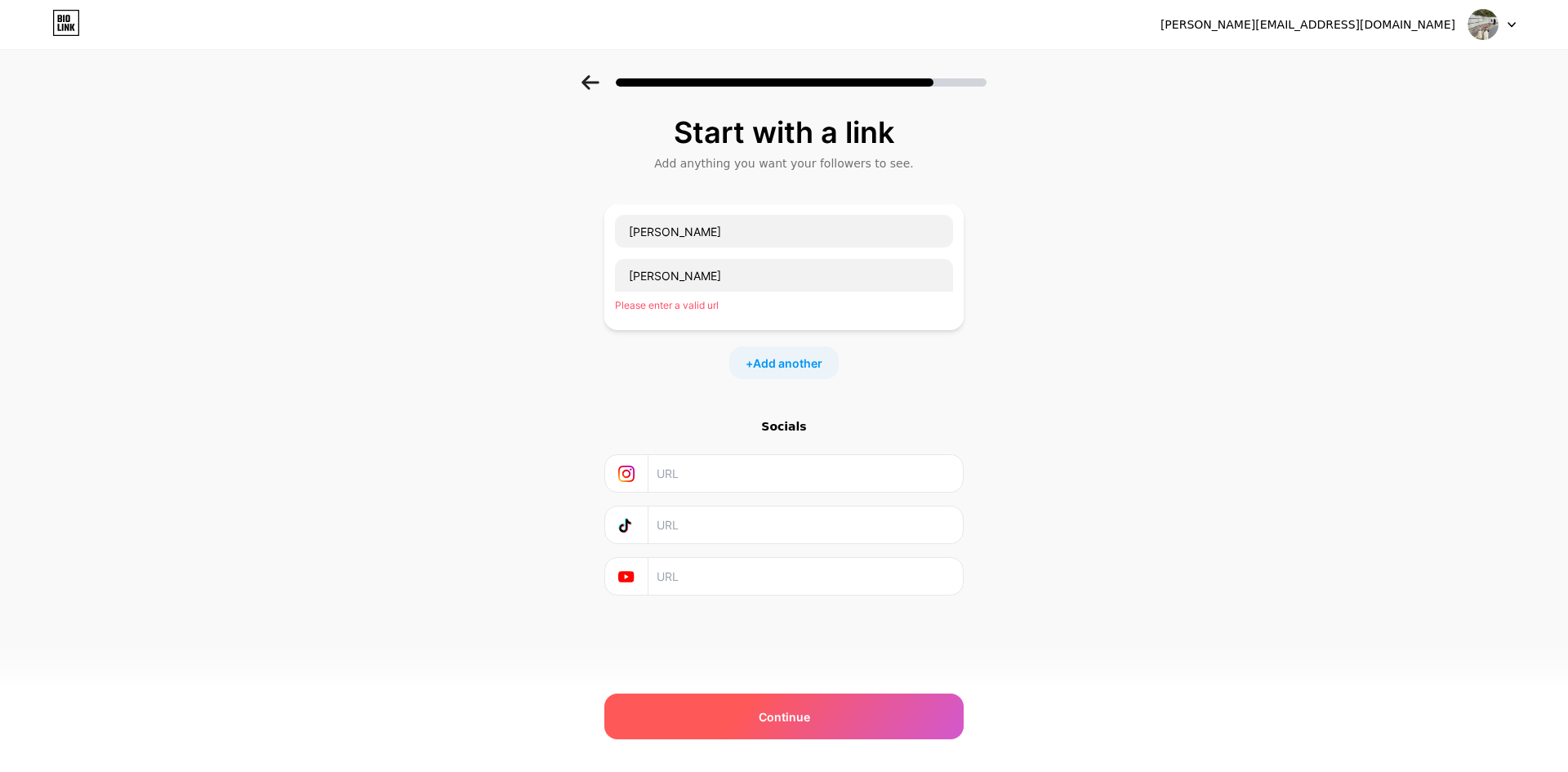
click at [828, 722] on div "Continue" at bounding box center [784, 717] width 360 height 46
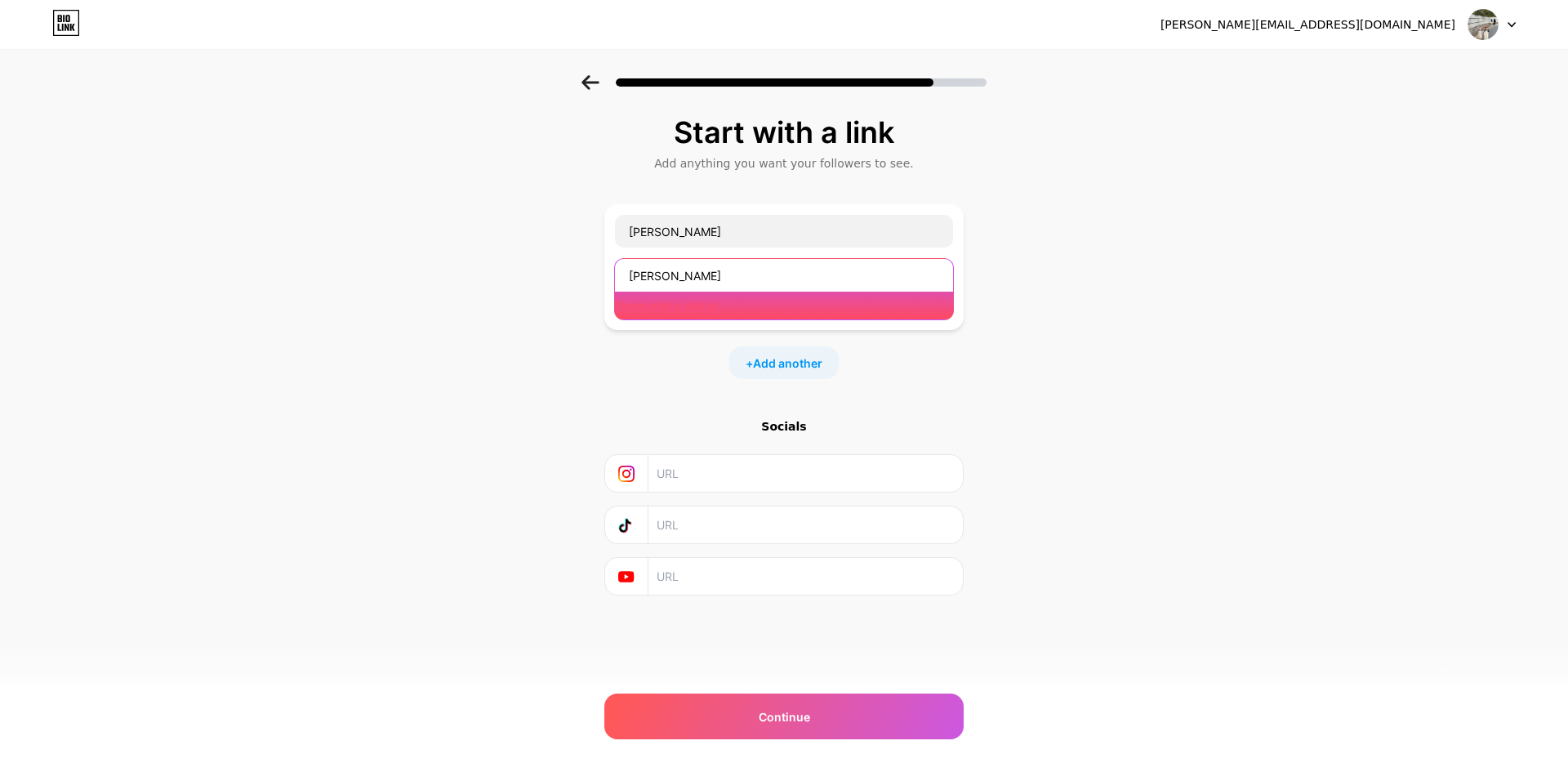
drag, startPoint x: 677, startPoint y: 280, endPoint x: 594, endPoint y: 280, distance: 83.0
click at [594, 280] on div "Start with a link Add anything you want your followers to see. [PERSON_NAME] Pl…" at bounding box center [784, 376] width 1568 height 602
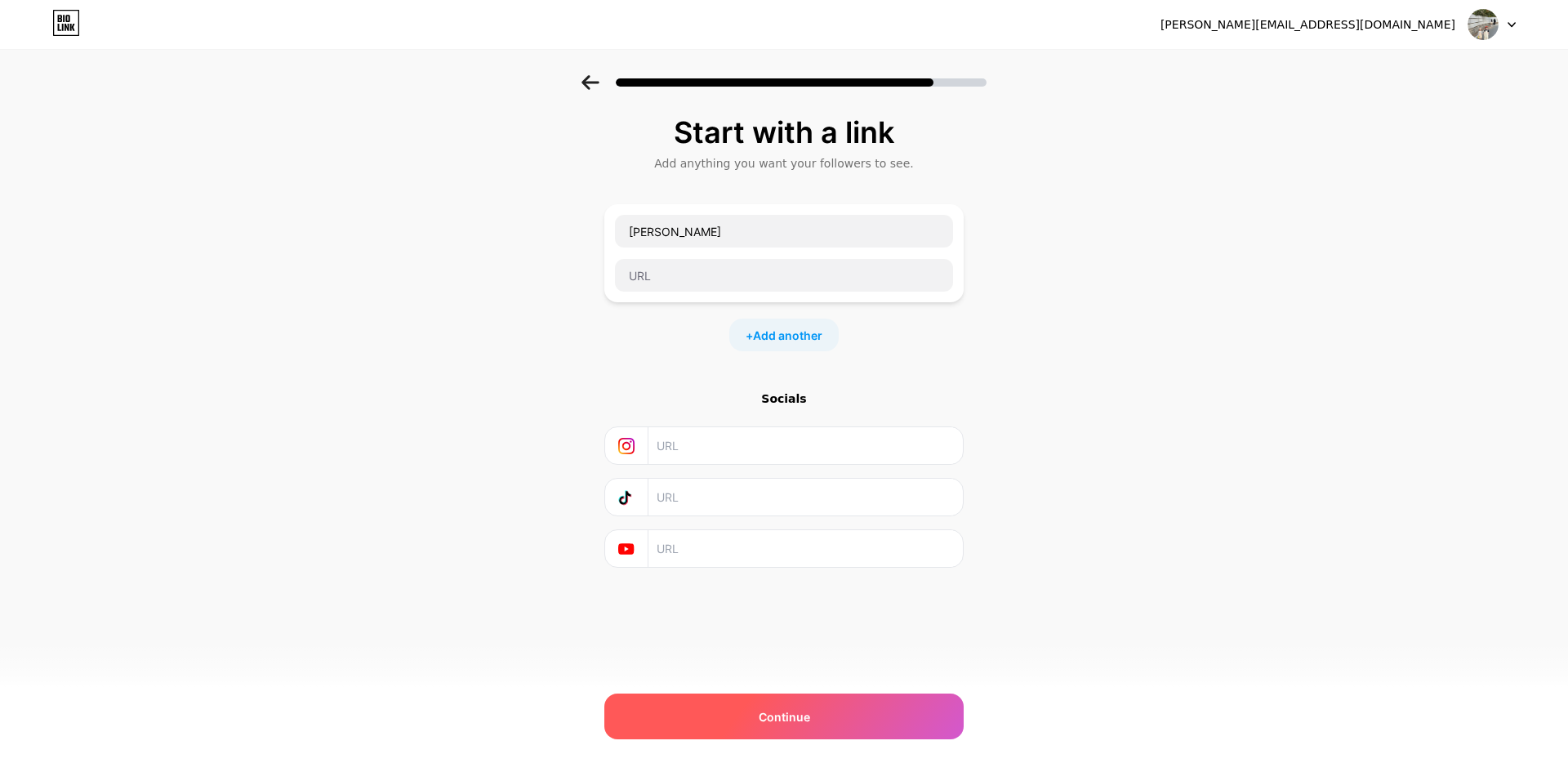
click at [766, 711] on span "Continue" at bounding box center [785, 716] width 52 height 17
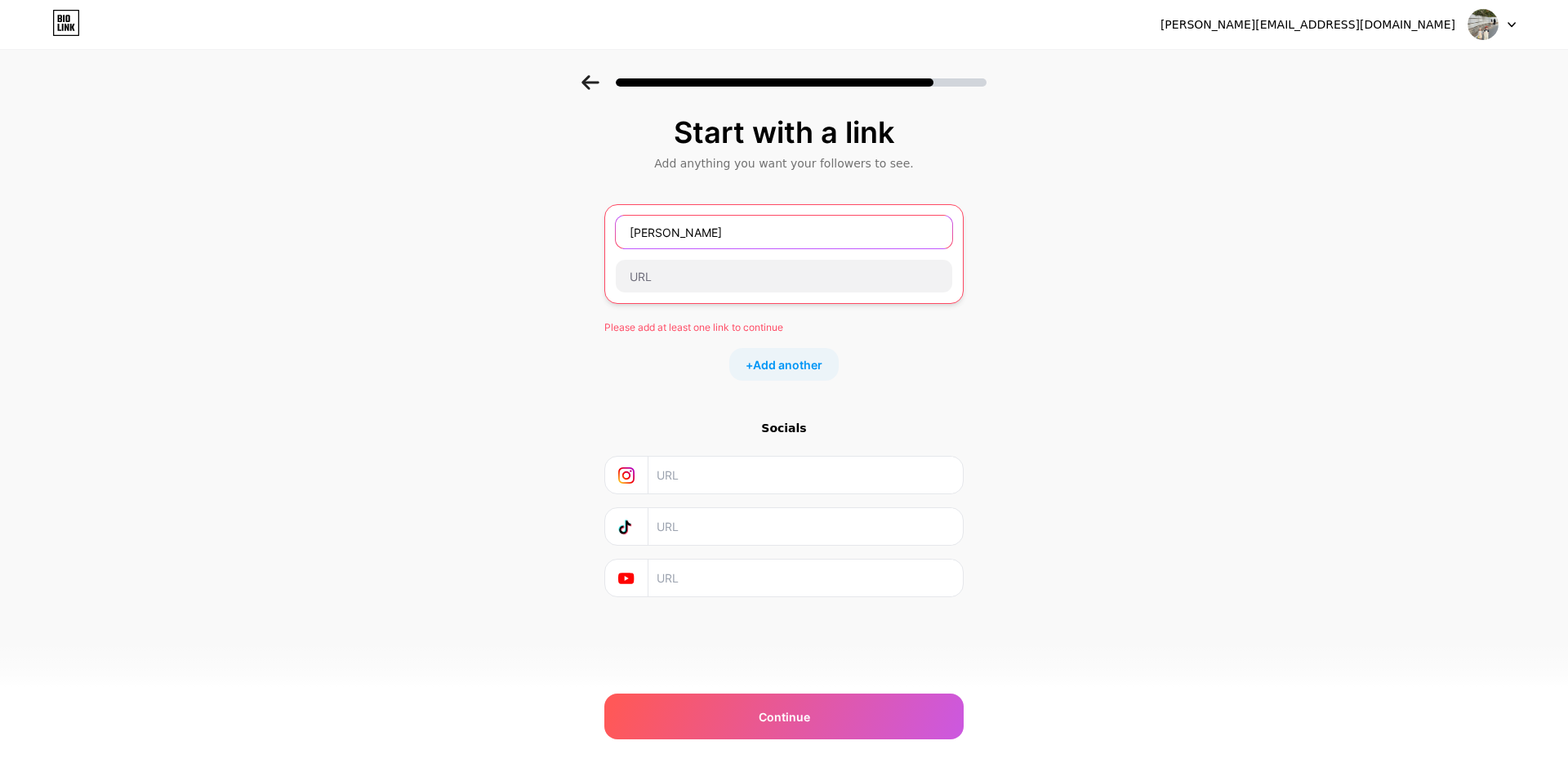
drag, startPoint x: 698, startPoint y: 219, endPoint x: 600, endPoint y: 227, distance: 98.3
click at [600, 227] on div "Start with a link Add anything you want your followers to see. [PERSON_NAME] Pl…" at bounding box center [784, 377] width 1568 height 604
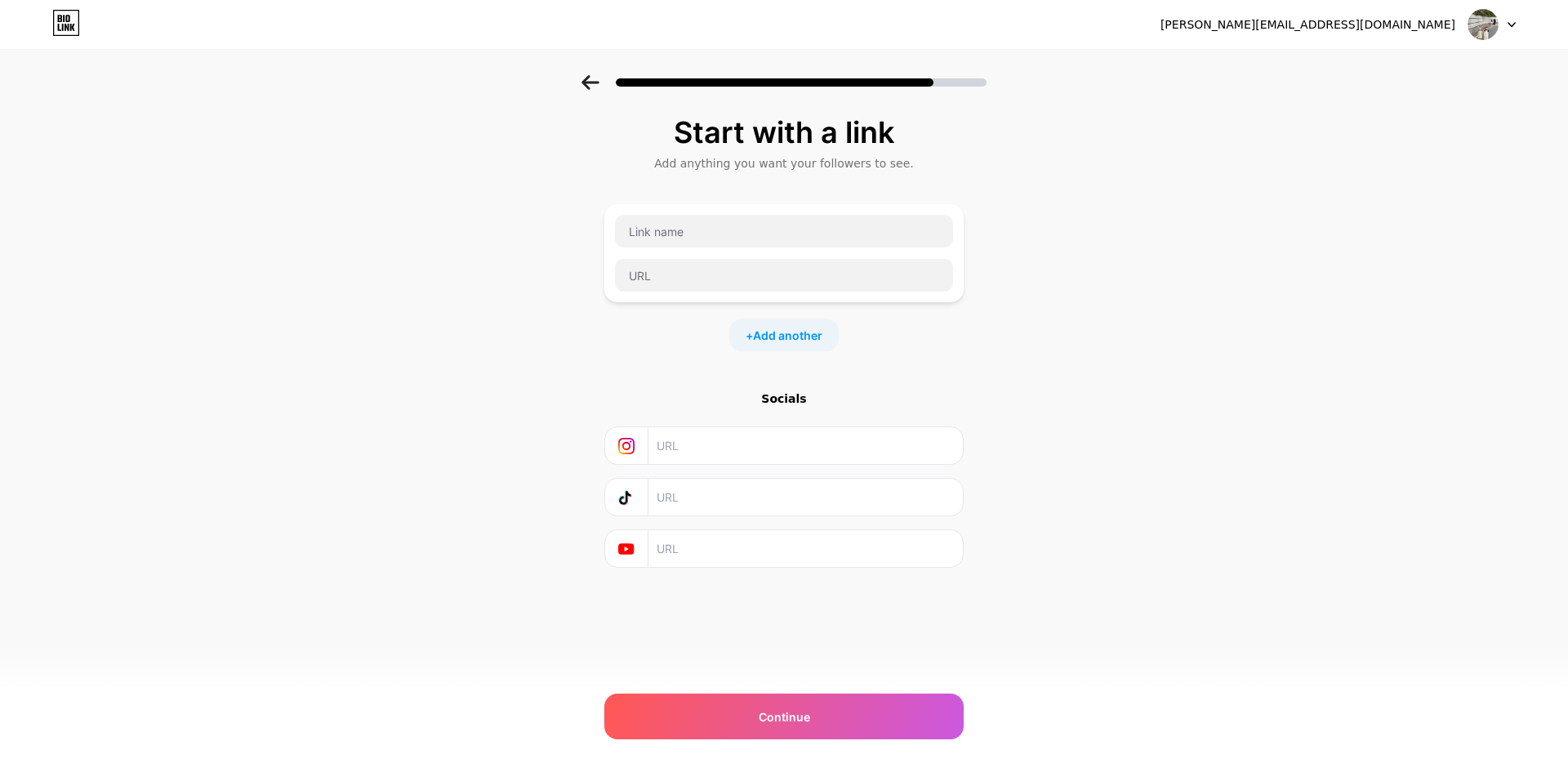
click at [584, 83] on icon at bounding box center [590, 83] width 17 height 15
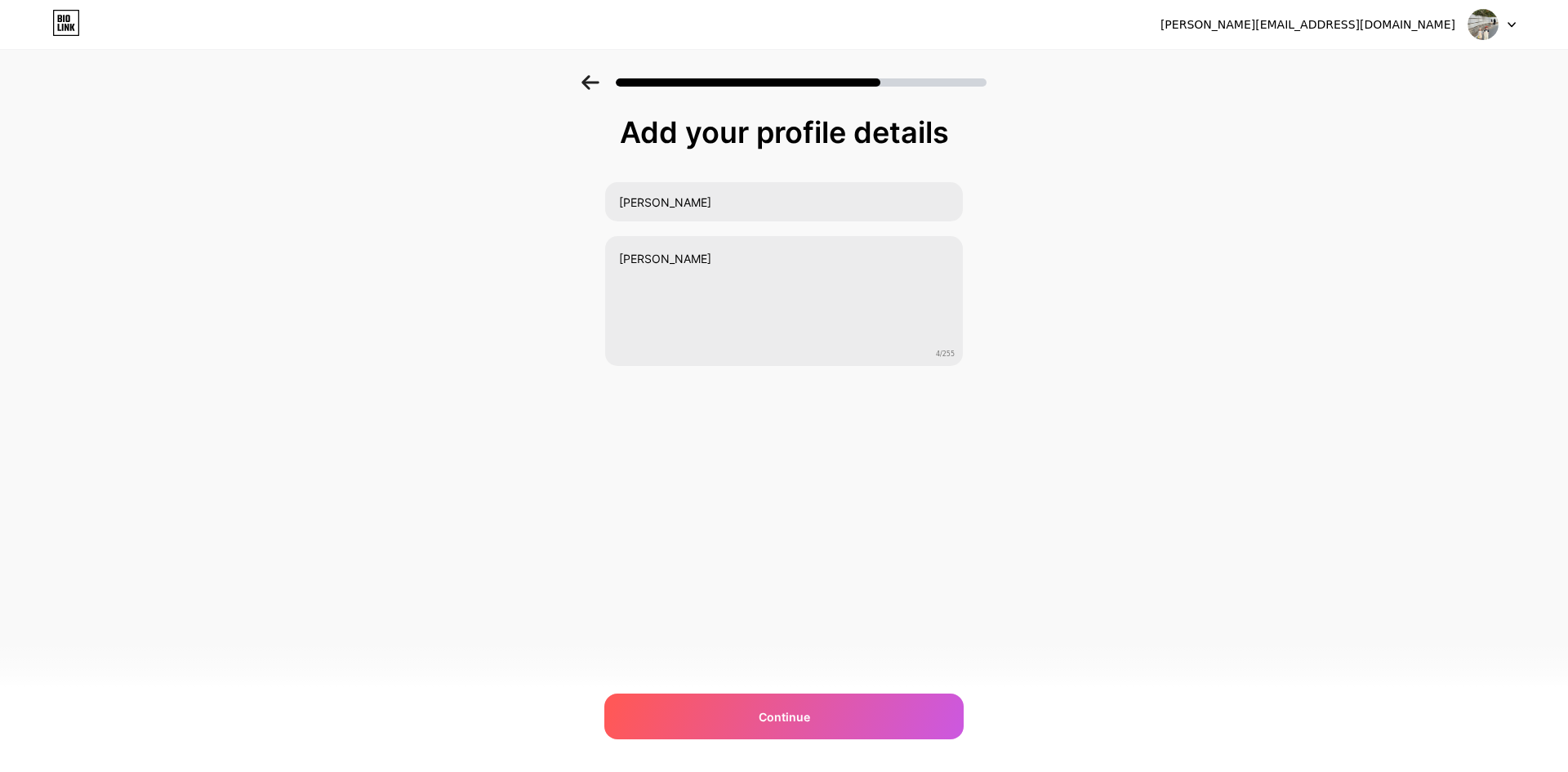
click at [584, 83] on icon at bounding box center [590, 83] width 17 height 15
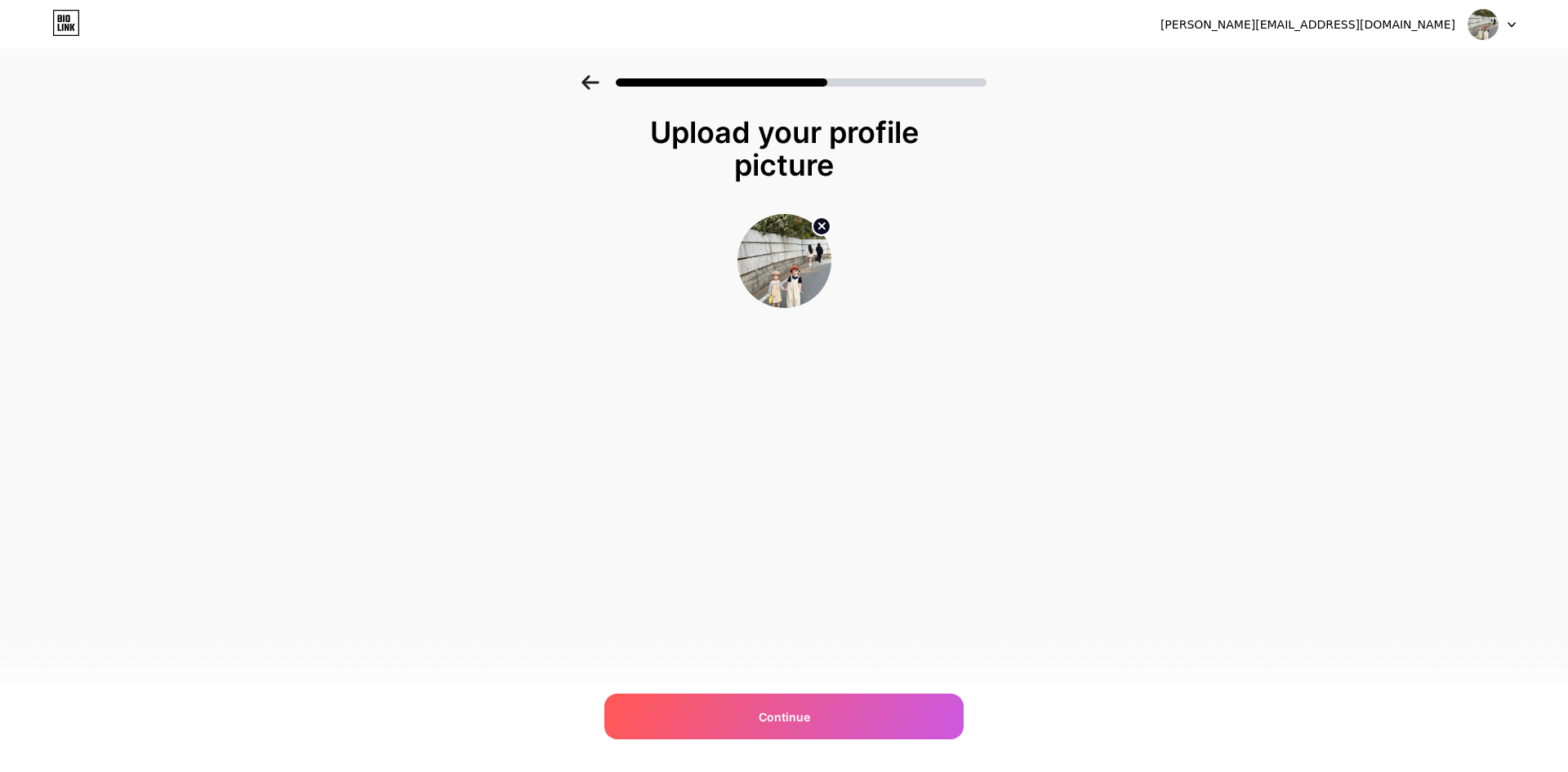
click at [584, 83] on icon at bounding box center [590, 83] width 17 height 15
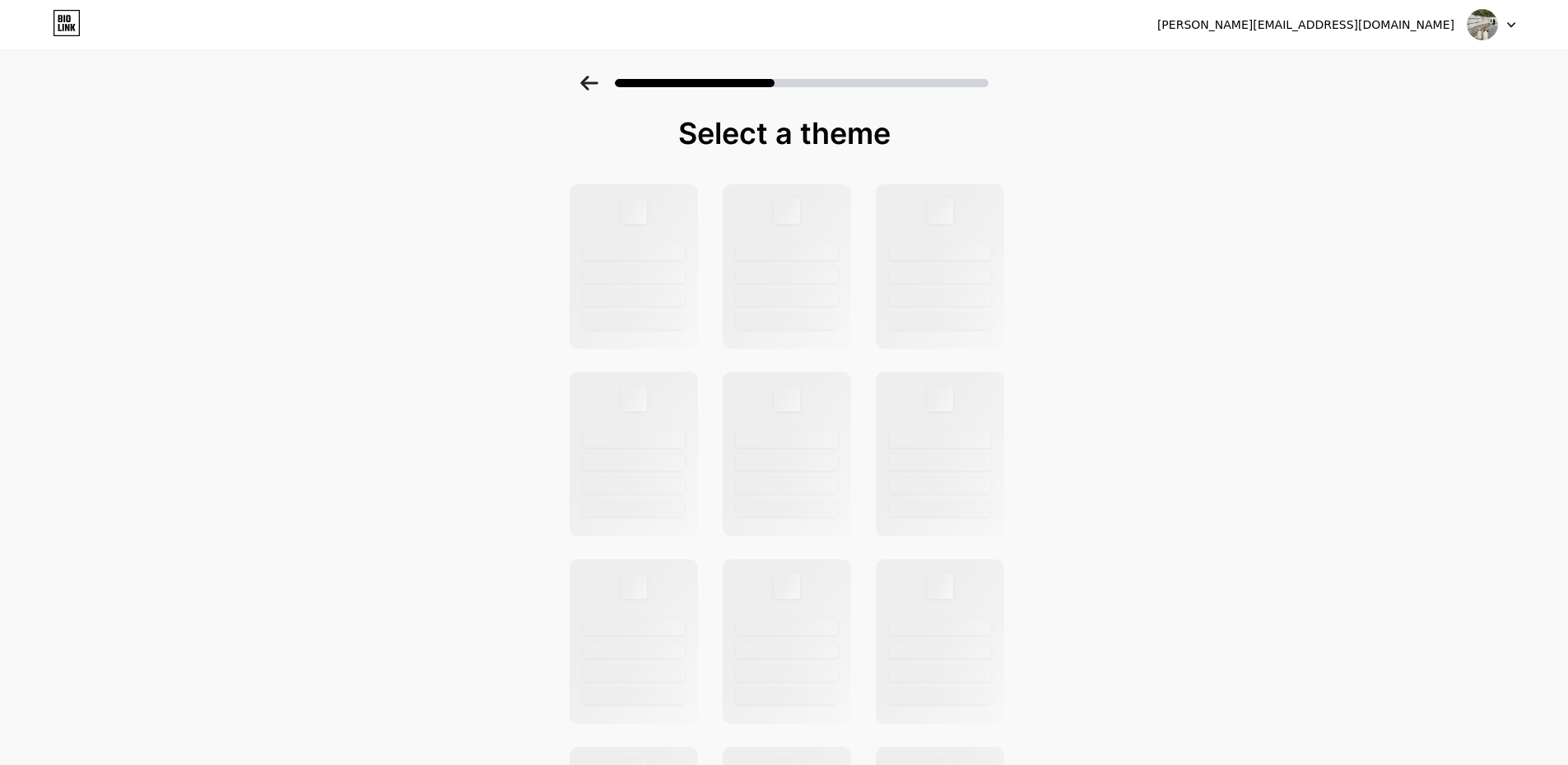
click at [589, 83] on icon at bounding box center [589, 83] width 18 height 15
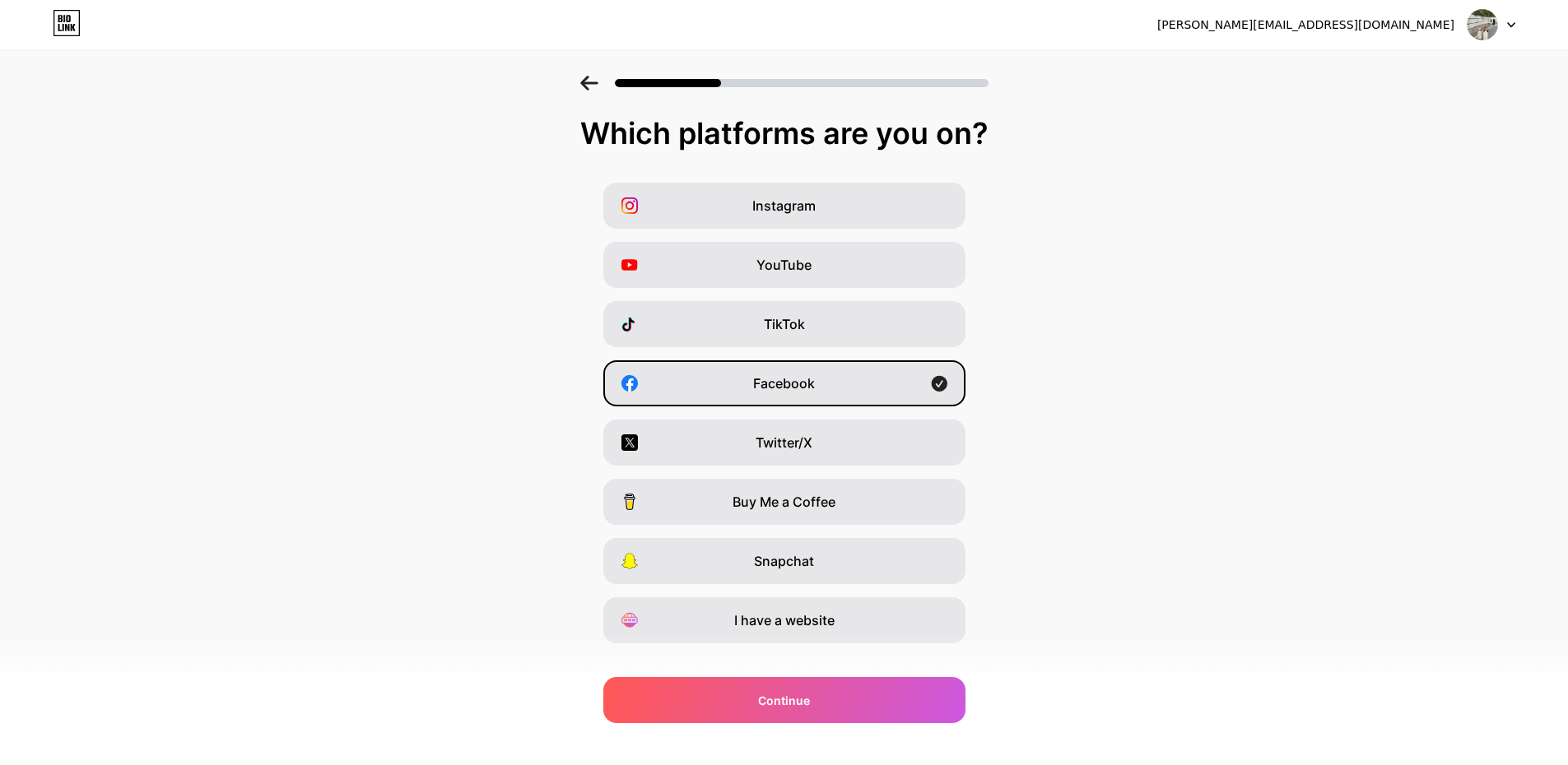
click at [1348, 310] on div "Instagram YouTube TikTok Facebook Twitter/X Buy Me a Coffee Snapchat I have a w…" at bounding box center [784, 413] width 1551 height 461
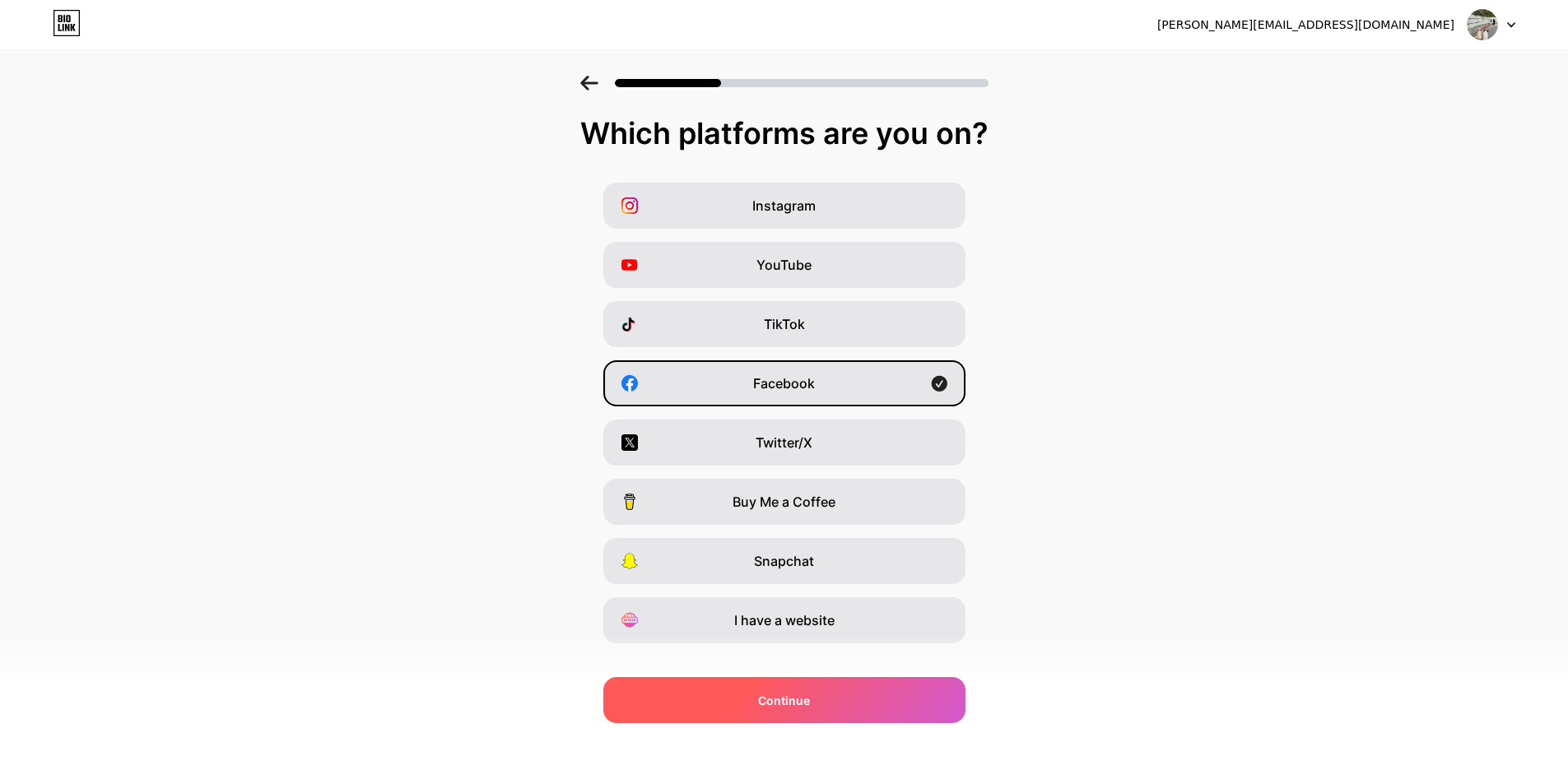
click at [788, 702] on span "Continue" at bounding box center [784, 700] width 52 height 18
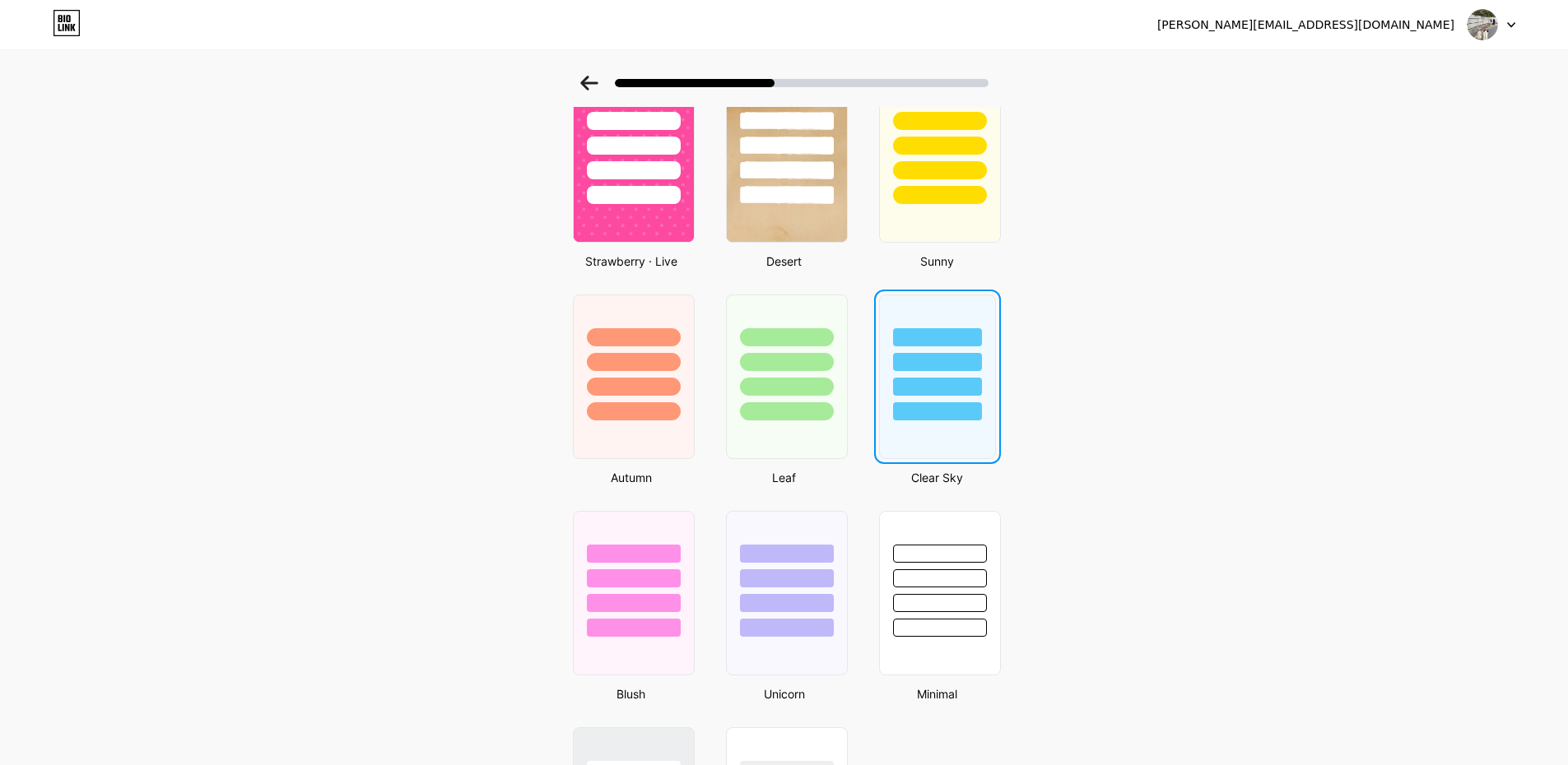
scroll to position [988, 0]
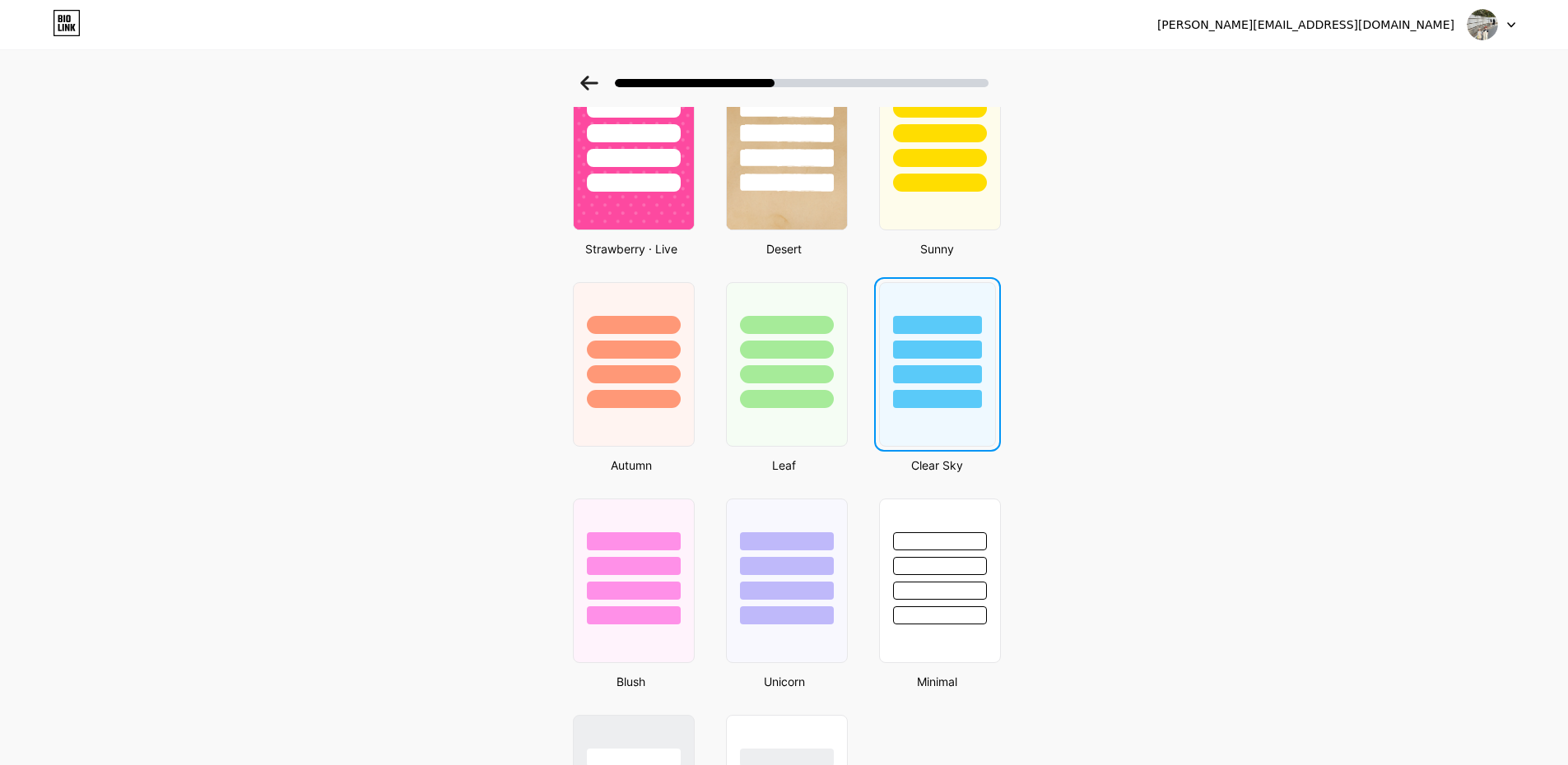
click at [923, 406] on div at bounding box center [937, 400] width 89 height 19
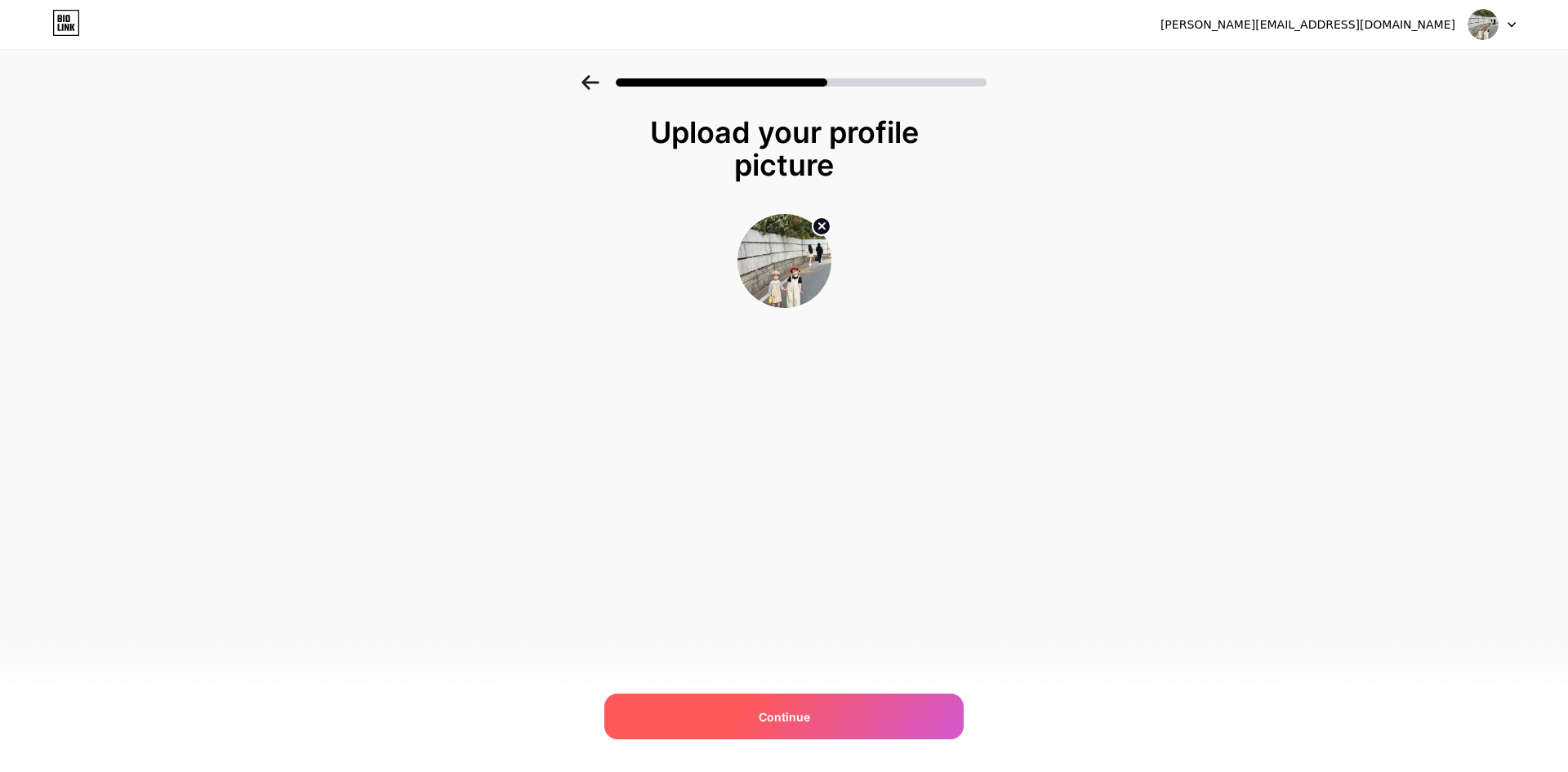
click at [821, 727] on div "Continue" at bounding box center [784, 717] width 360 height 46
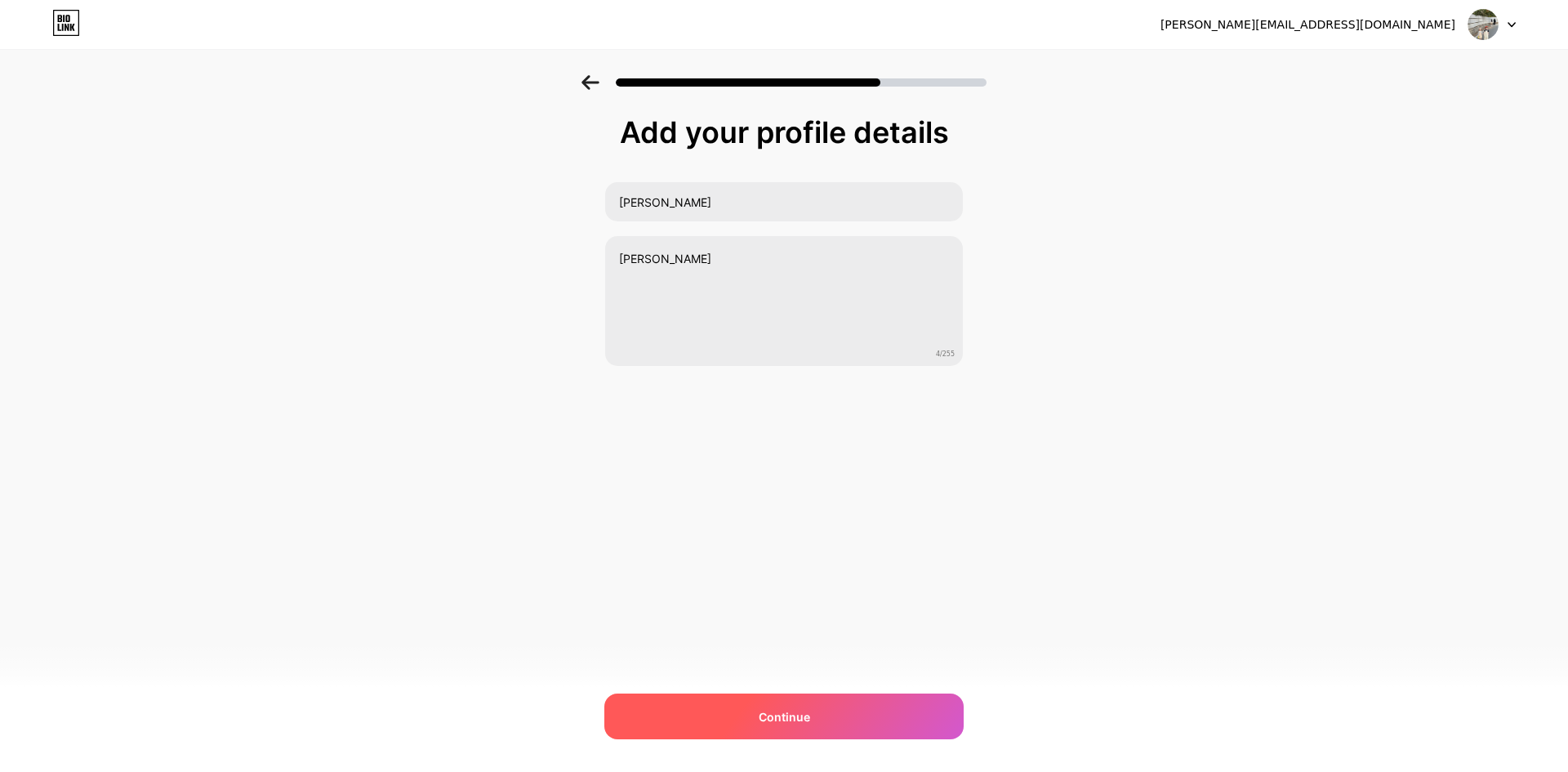
click at [810, 712] on div "Continue" at bounding box center [784, 717] width 360 height 46
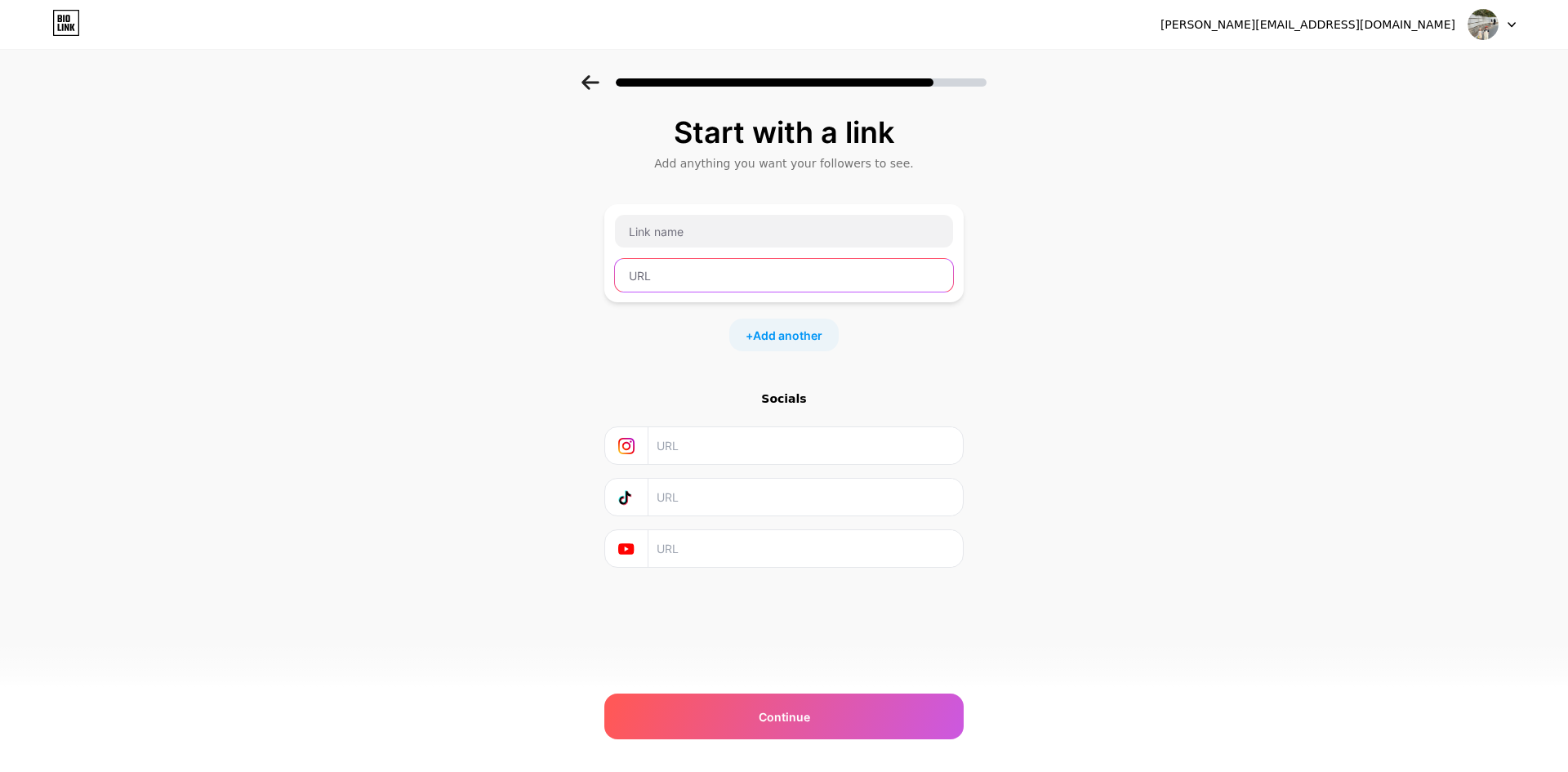
click at [644, 270] on input "text" at bounding box center [783, 275] width 338 height 33
click at [729, 227] on input "text" at bounding box center [783, 231] width 338 height 33
click at [778, 340] on span "Add another" at bounding box center [787, 335] width 69 height 17
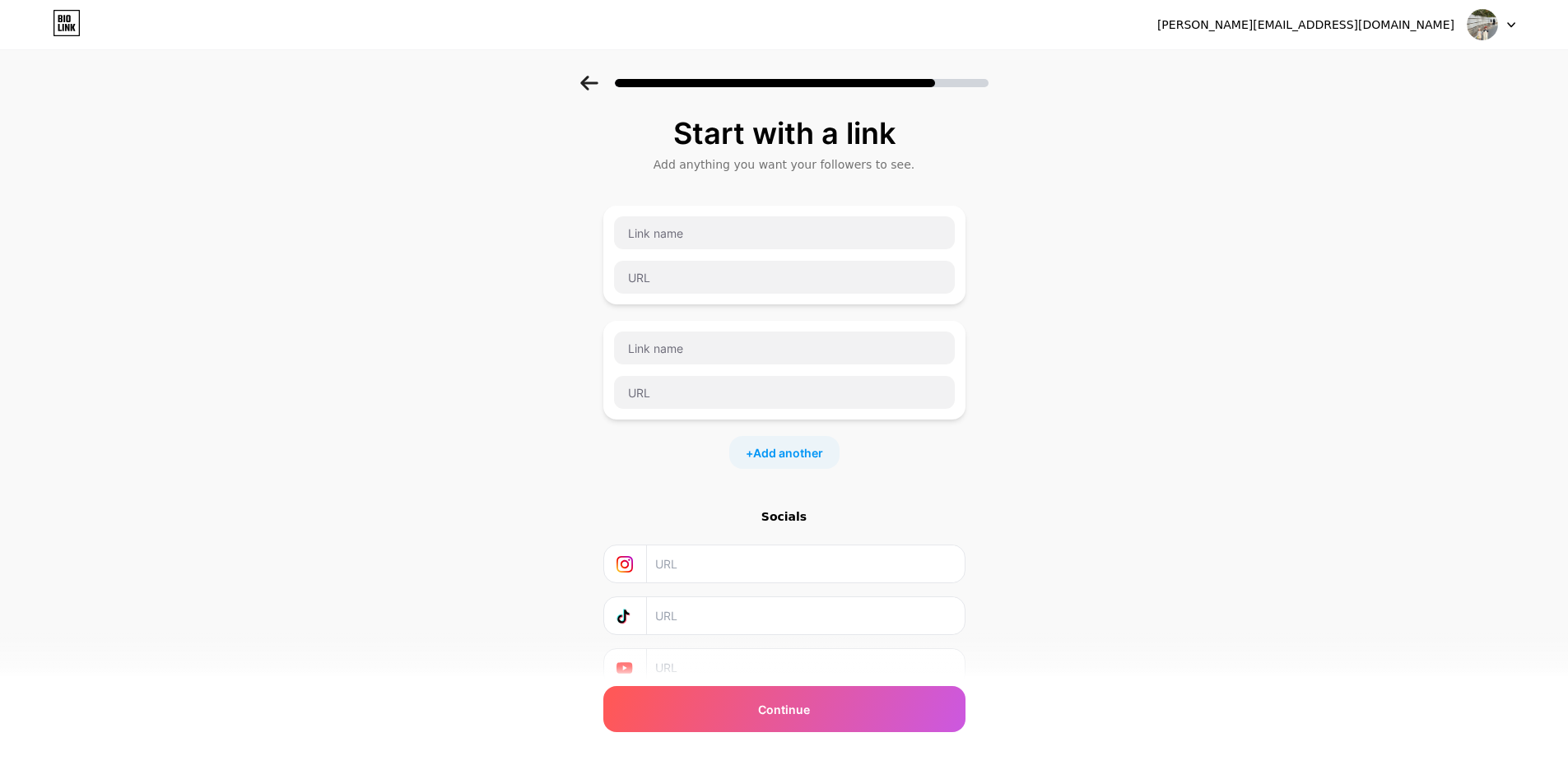
click at [593, 78] on icon at bounding box center [589, 83] width 18 height 15
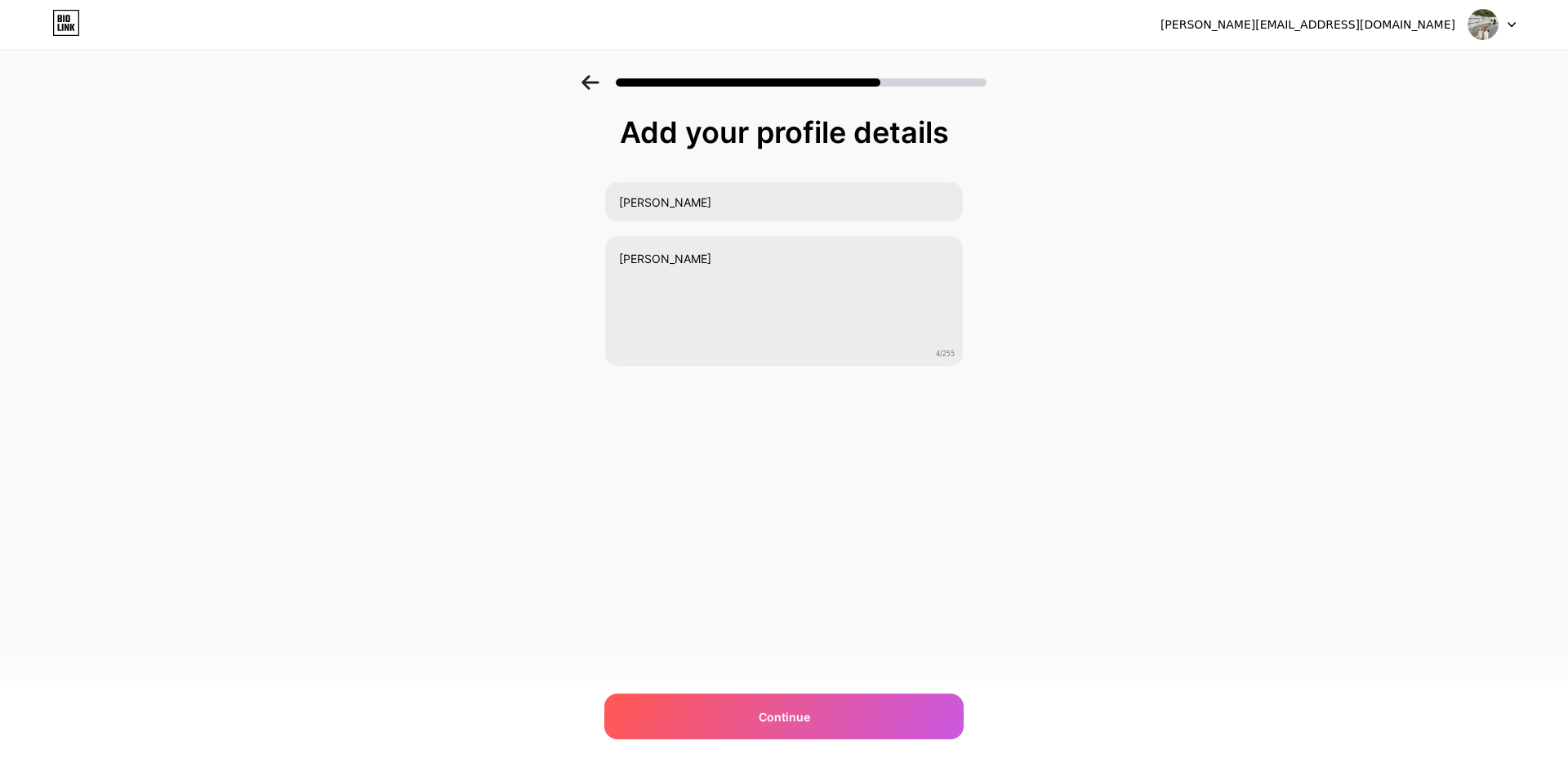
click at [793, 692] on div "[PERSON_NAME][EMAIL_ADDRESS][DOMAIN_NAME] Logout Link Copied Add your profile d…" at bounding box center [784, 386] width 1568 height 772
click at [673, 207] on input "[PERSON_NAME]" at bounding box center [784, 202] width 358 height 40
drag, startPoint x: 677, startPoint y: 134, endPoint x: 761, endPoint y: 133, distance: 84.0
click at [679, 134] on div "Add your profile details" at bounding box center [784, 133] width 343 height 33
click at [958, 144] on div "Add your profile details" at bounding box center [784, 133] width 360 height 33
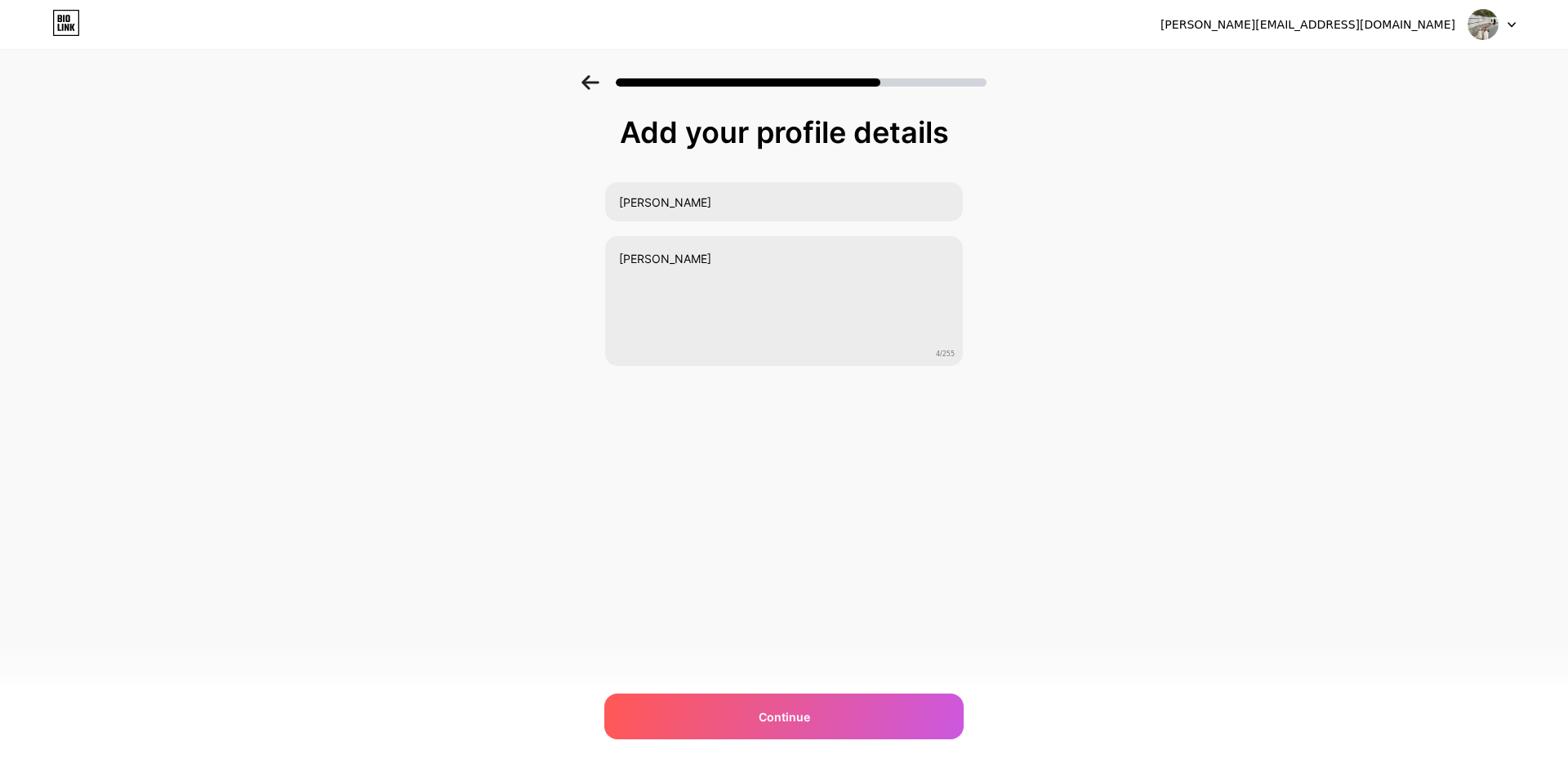
click at [1284, 388] on div "Add your profile details [PERSON_NAME] 4/255 Continue Error" at bounding box center [784, 262] width 1568 height 374
